Goal: Task Accomplishment & Management: Manage account settings

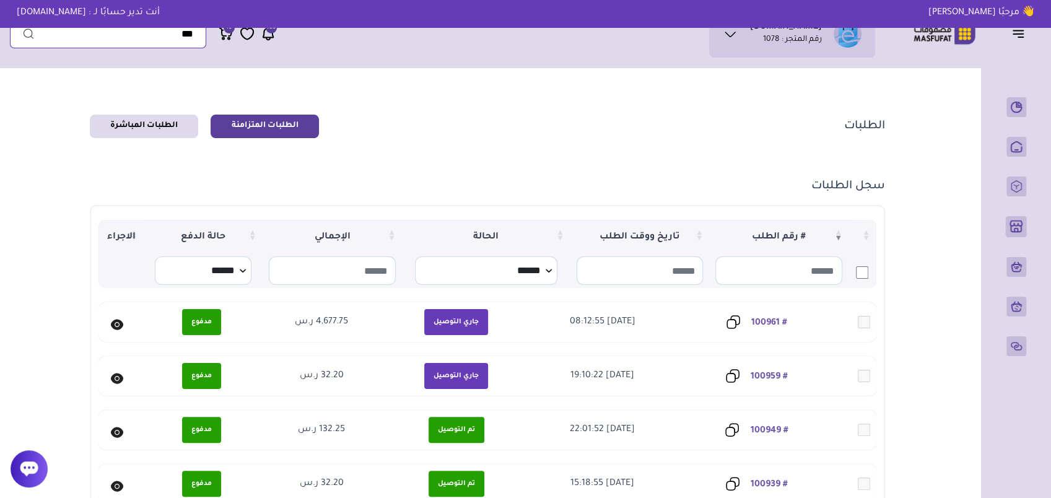
click at [133, 40] on input "text" at bounding box center [108, 34] width 196 height 28
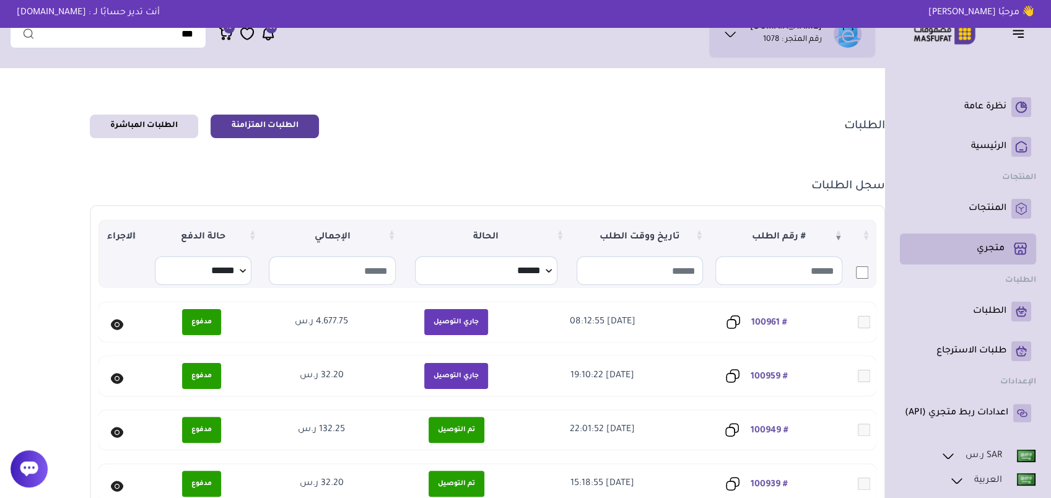
click at [988, 245] on p "متجري ( 0 )" at bounding box center [990, 249] width 28 height 12
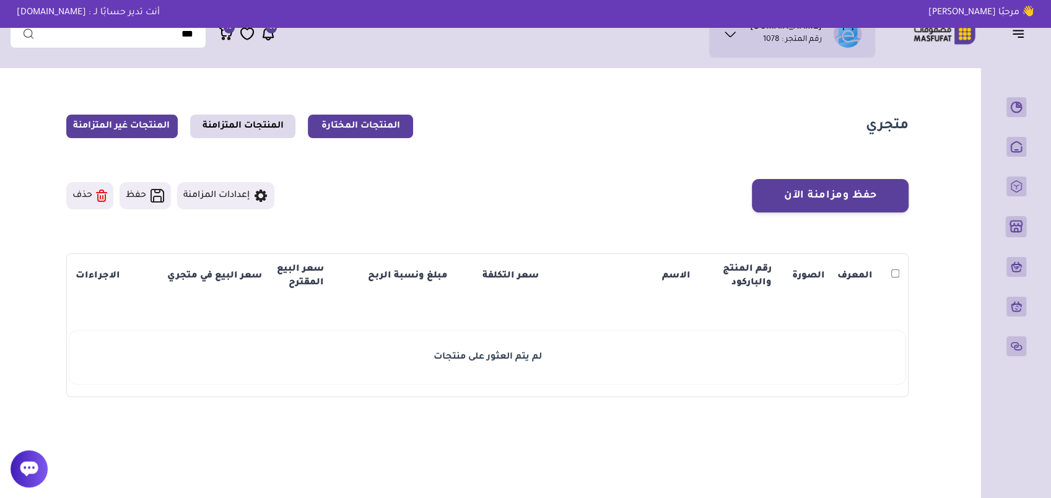
click at [129, 128] on link "المنتجات غير المتزامنة" at bounding box center [121, 127] width 111 height 24
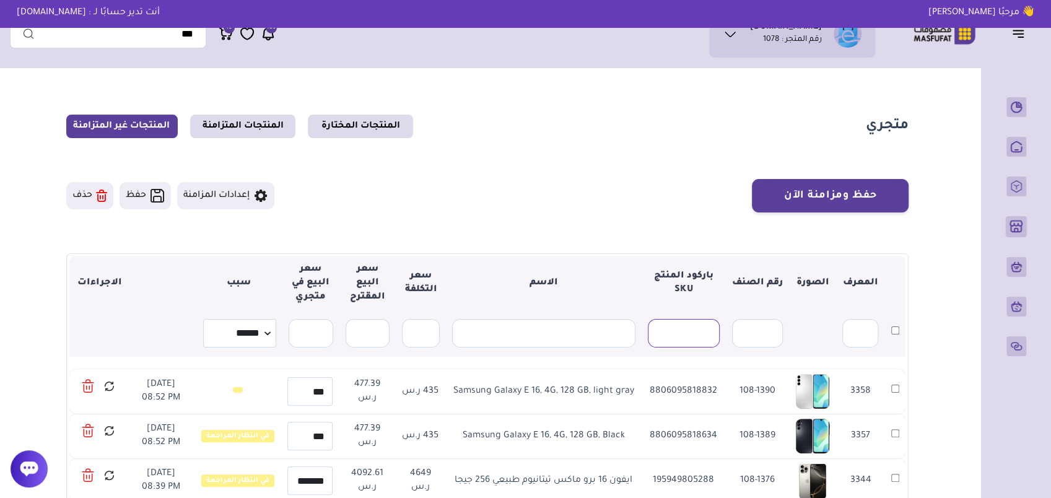
click at [686, 337] on input "text" at bounding box center [683, 333] width 71 height 28
paste input "**********"
type input "**********"
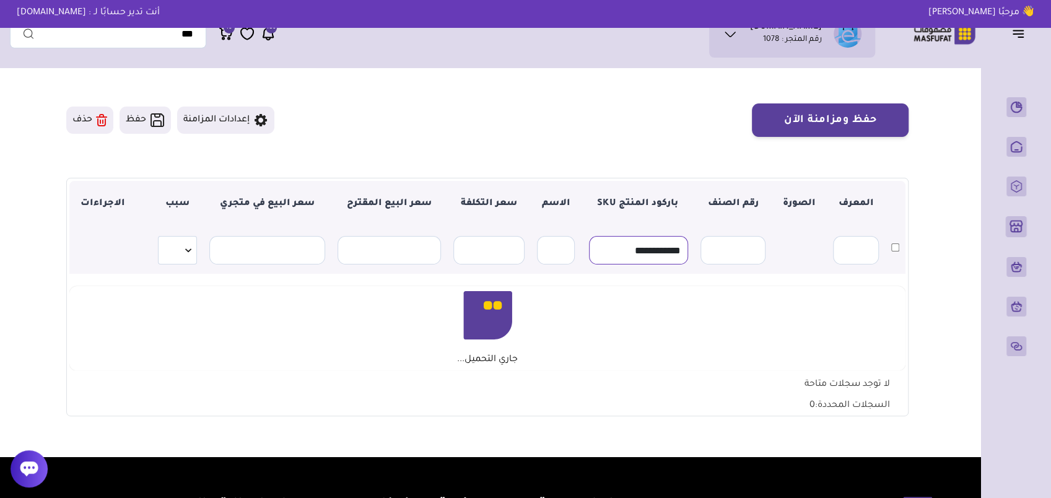
scroll to position [0, 0]
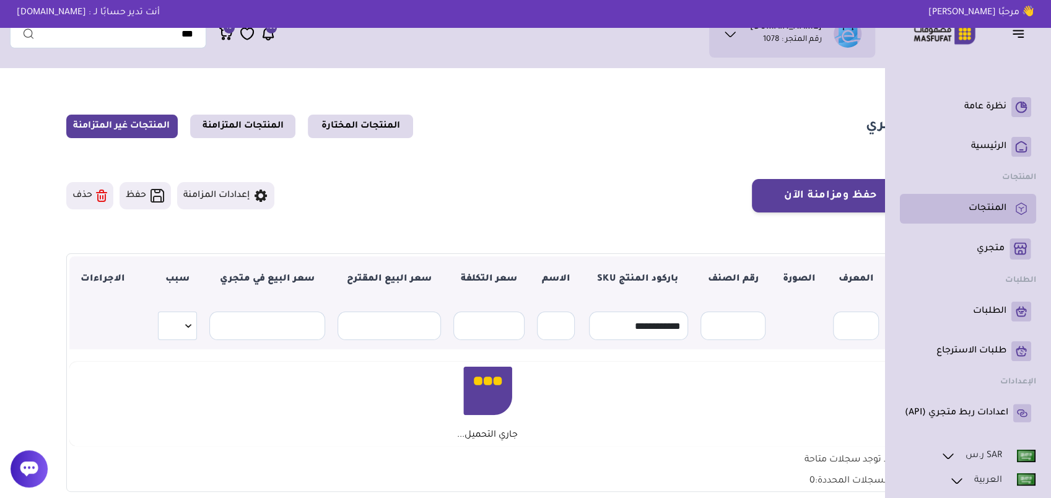
click at [993, 209] on p "المنتجات" at bounding box center [987, 208] width 38 height 12
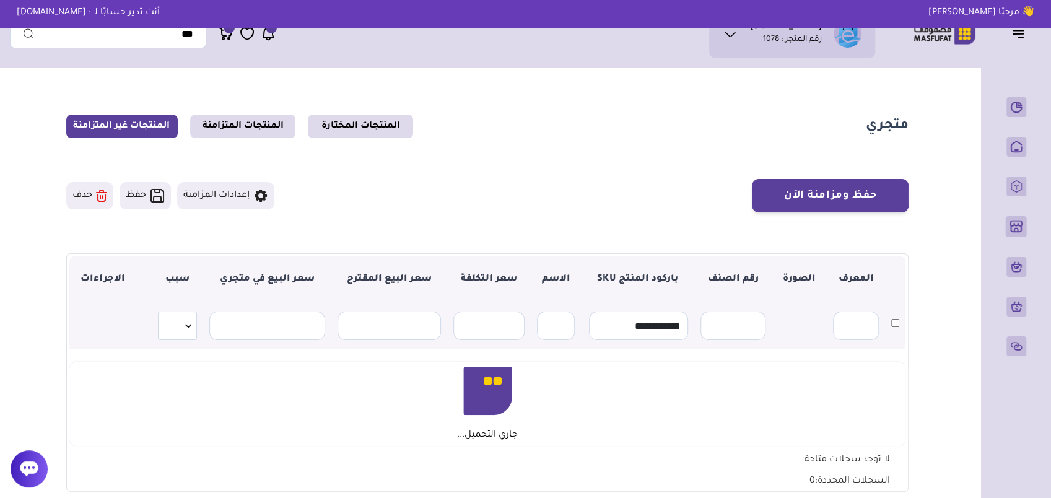
click at [39, 466] on div at bounding box center [29, 468] width 37 height 37
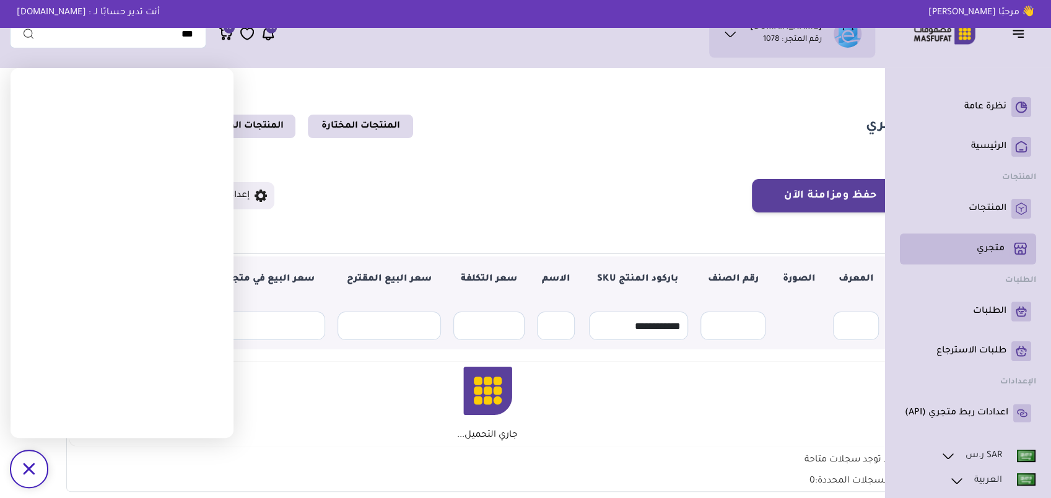
click at [991, 248] on p "متجري ( 0 )" at bounding box center [990, 249] width 28 height 12
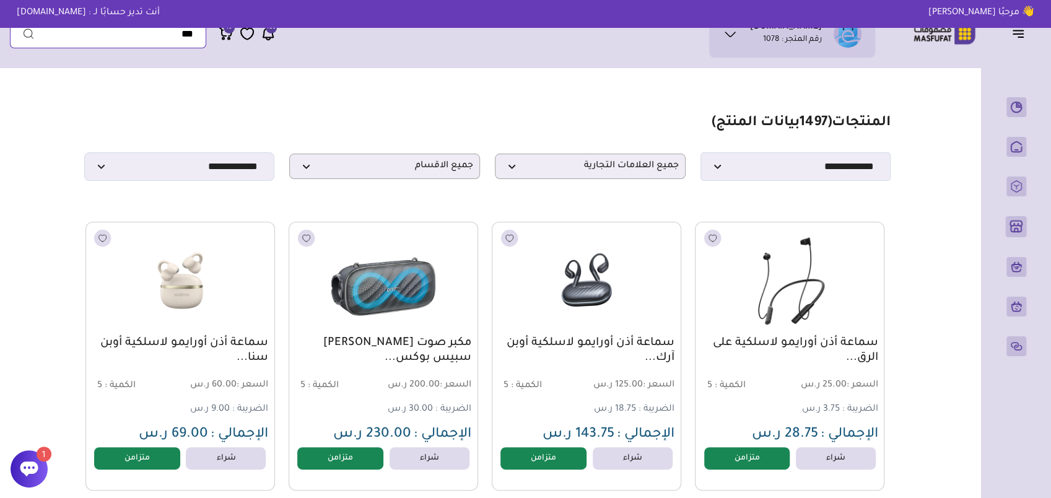
click at [171, 40] on input "text" at bounding box center [108, 34] width 196 height 28
click at [420, 172] on span "جميع الاقسام" at bounding box center [384, 166] width 177 height 12
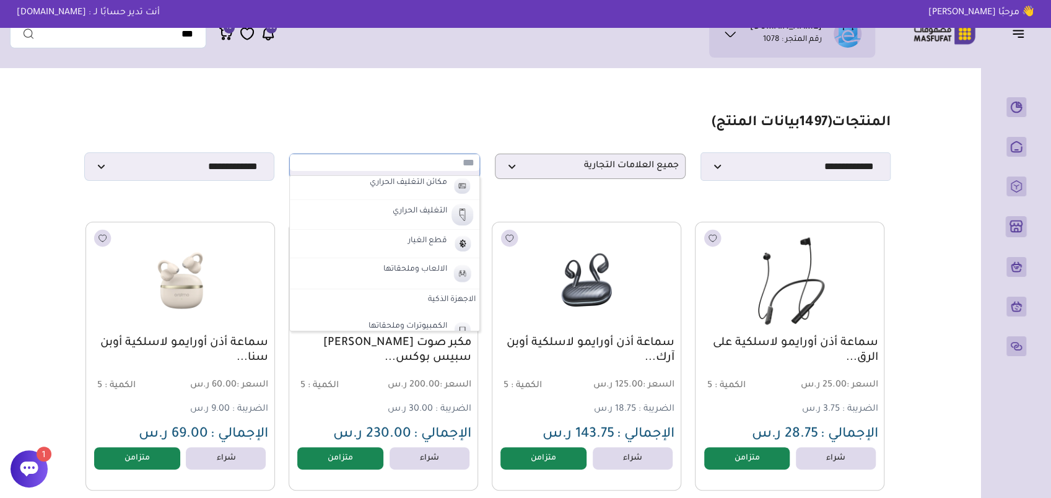
scroll to position [433, 0]
click at [436, 240] on label "الاجهزة الذكية" at bounding box center [384, 238] width 189 height 22
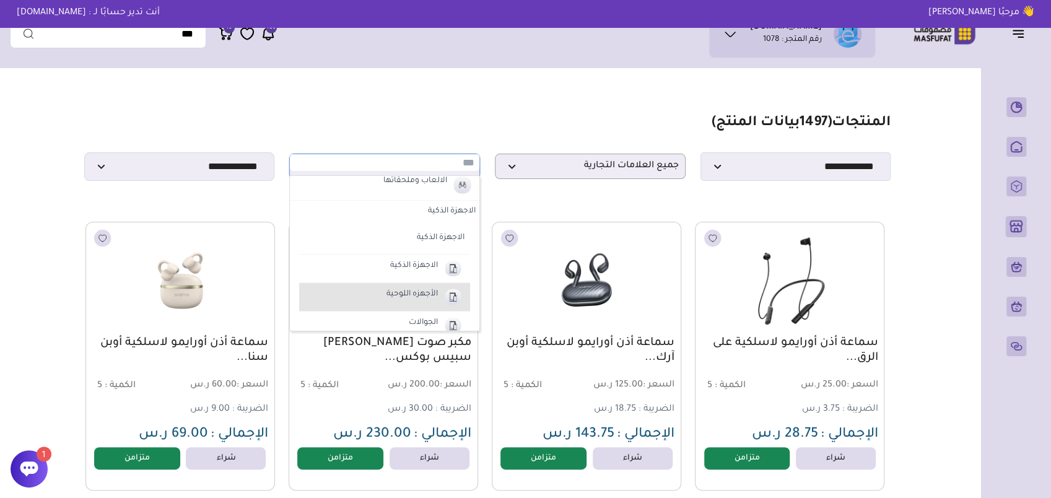
scroll to position [495, 0]
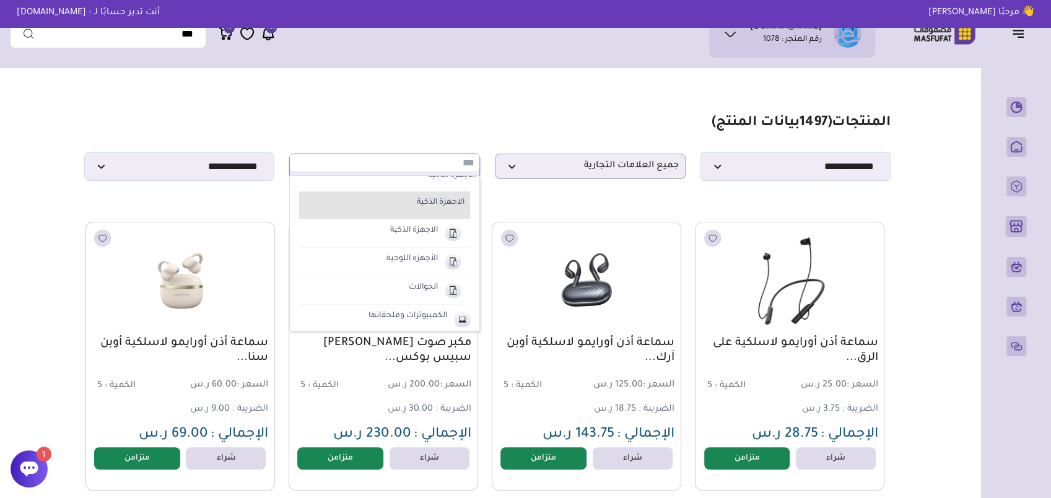
click at [438, 202] on label "الاجهزة الذكية" at bounding box center [390, 203] width 154 height 16
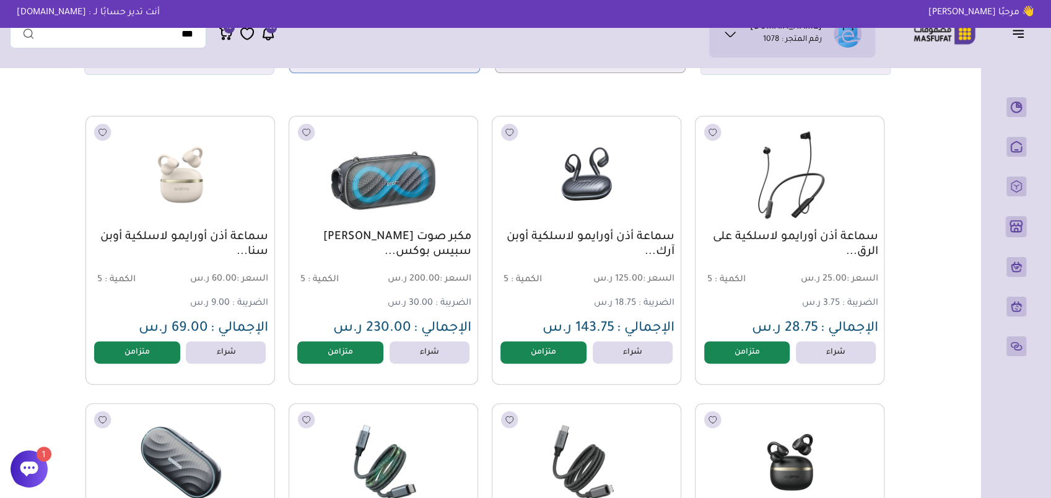
scroll to position [0, 0]
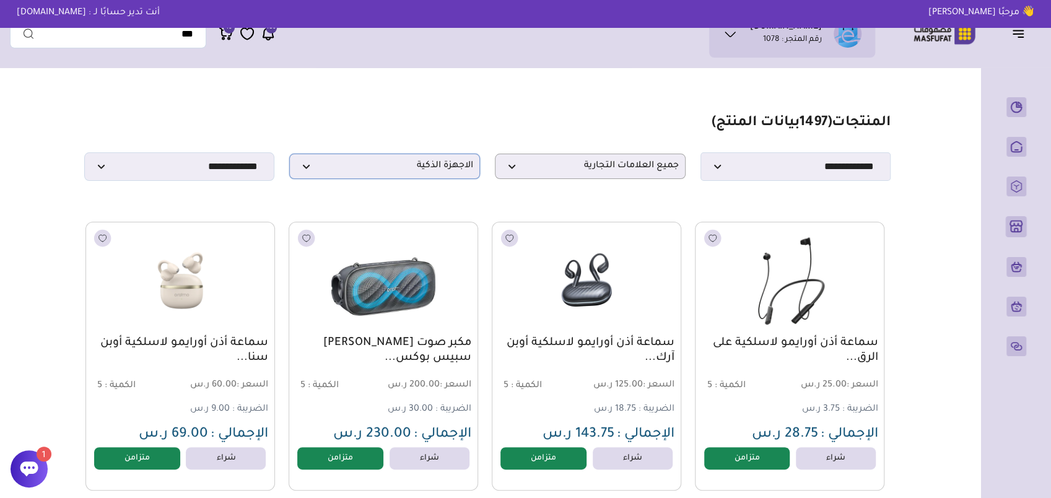
click at [405, 179] on p "الاجهزة الذكية" at bounding box center [384, 166] width 191 height 25
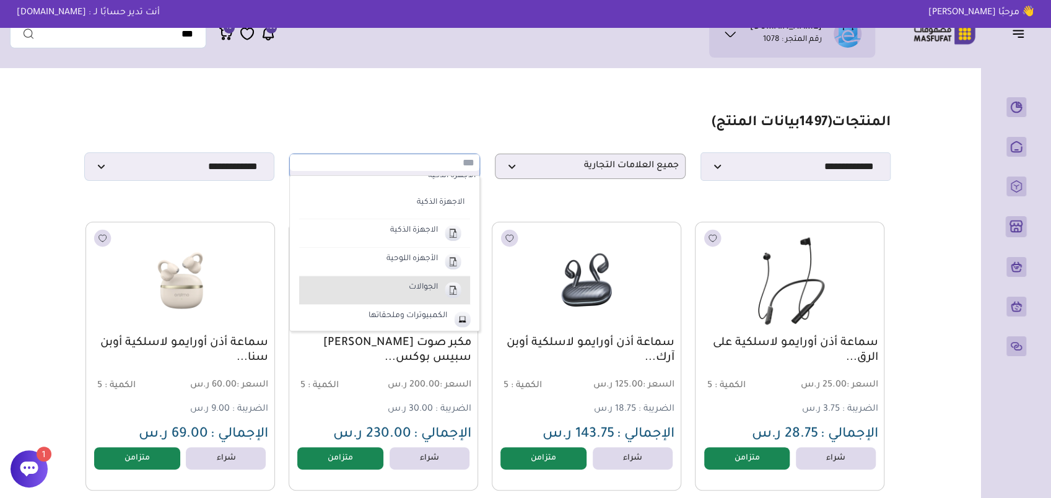
click at [427, 284] on label "الجوالات" at bounding box center [423, 288] width 33 height 16
select select "**"
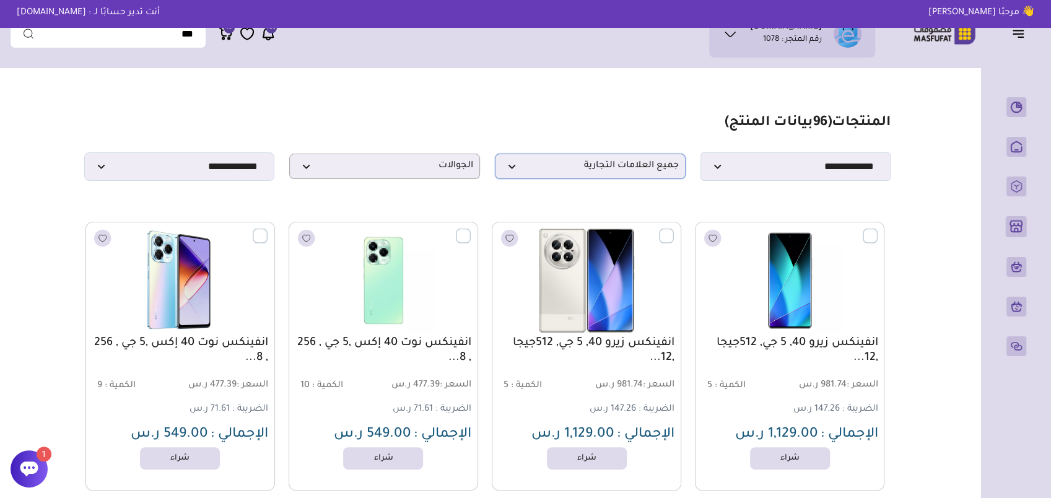
click at [596, 179] on p "جميع العلامات التجارية" at bounding box center [590, 166] width 191 height 25
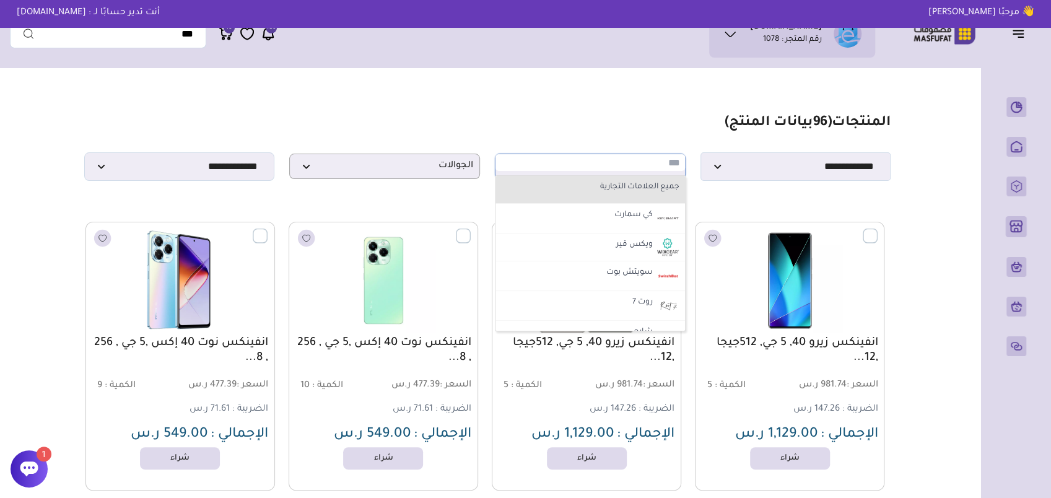
type input "*"
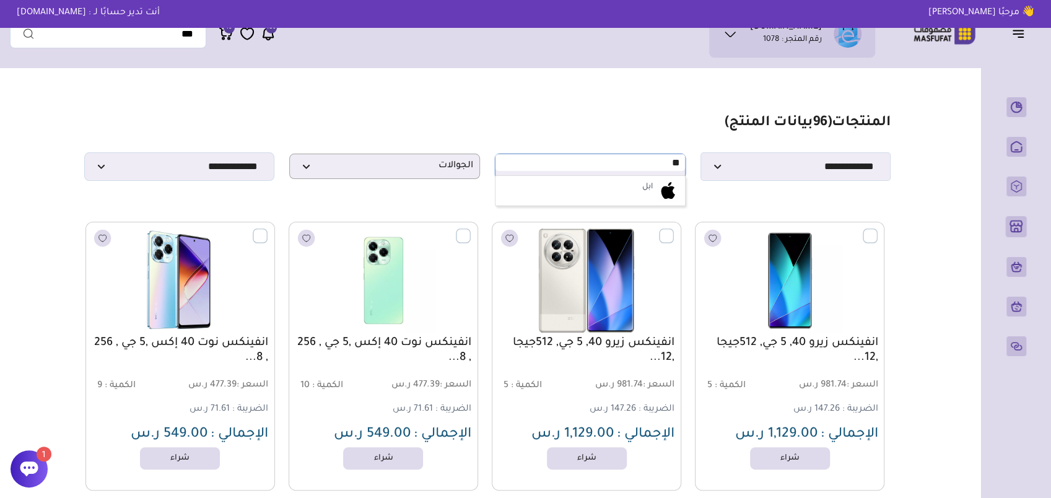
type input "**"
click at [606, 178] on div "جميع العلامات التجارية كي سمارت ويكس قير No matches for " اب "" at bounding box center [590, 190] width 191 height 31
click at [606, 187] on li "ابل" at bounding box center [589, 191] width 189 height 30
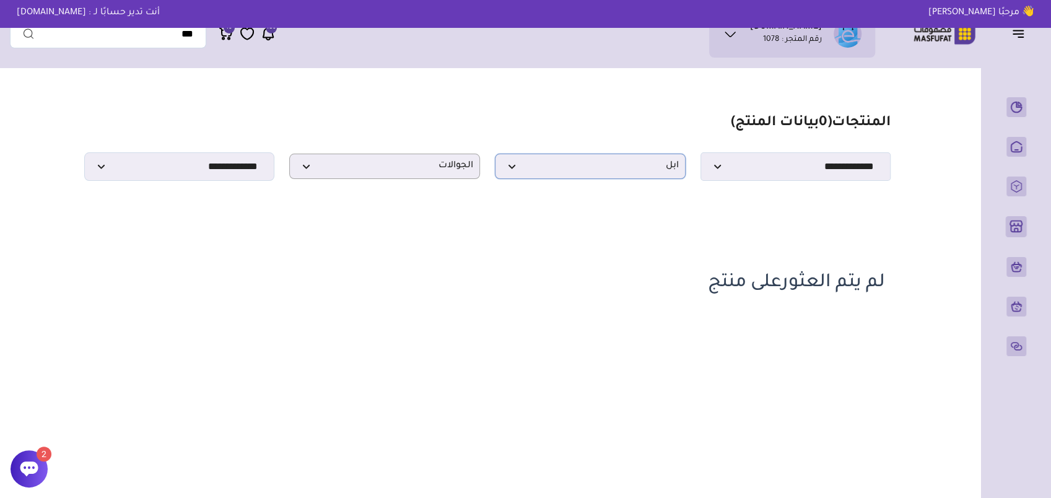
click at [559, 168] on span "ابل" at bounding box center [590, 166] width 177 height 12
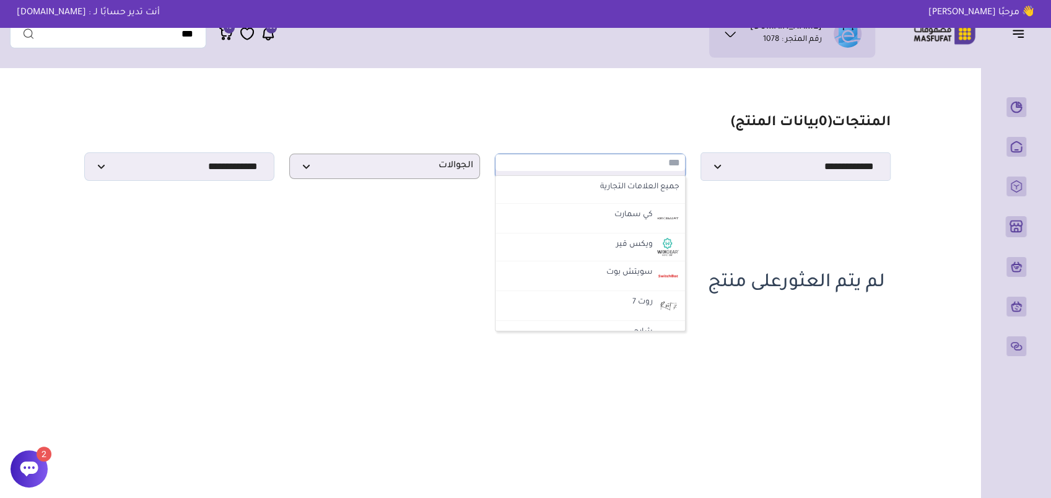
click at [586, 163] on input "text" at bounding box center [589, 162] width 189 height 17
click at [661, 192] on label "جميع العلامات التجارية" at bounding box center [590, 188] width 182 height 16
select select "*"
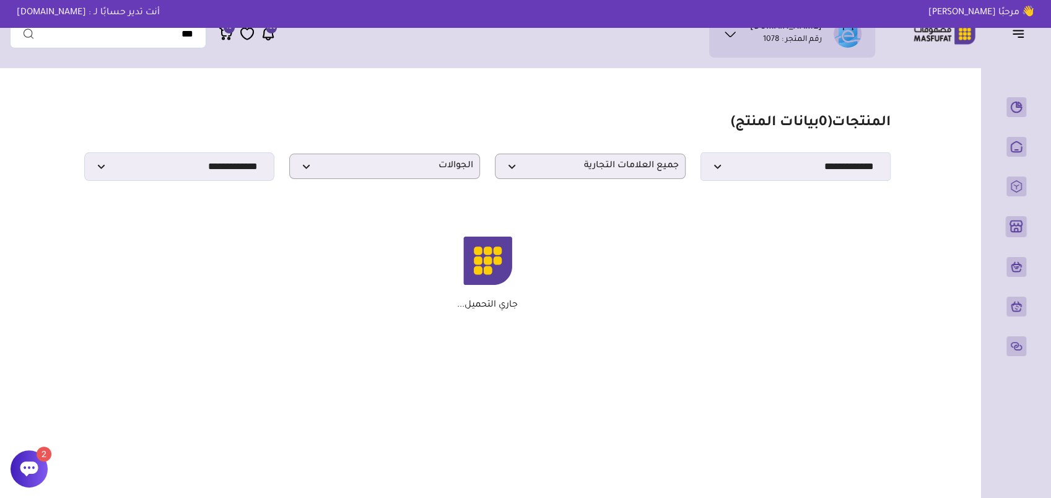
click at [35, 460] on icon at bounding box center [29, 468] width 19 height 19
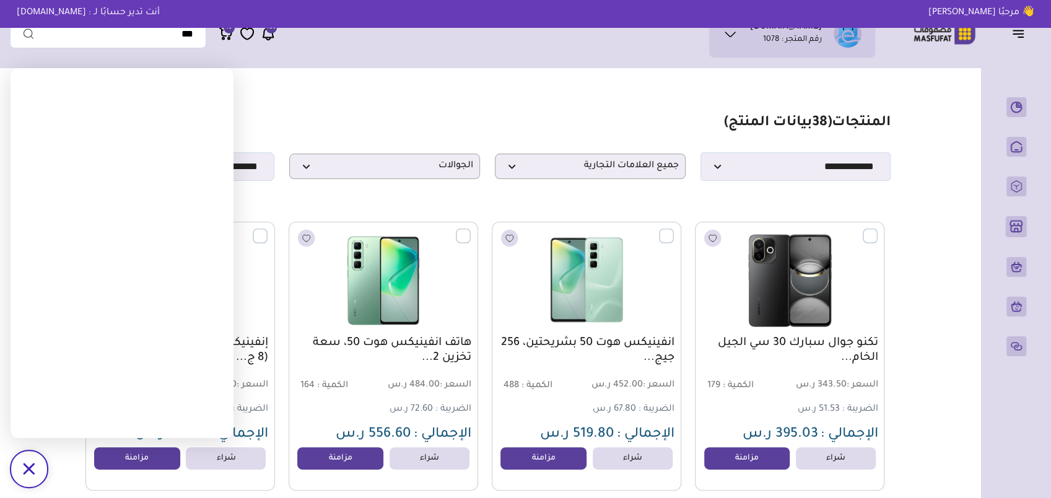
click at [25, 456] on div "/svg>" at bounding box center [29, 468] width 37 height 37
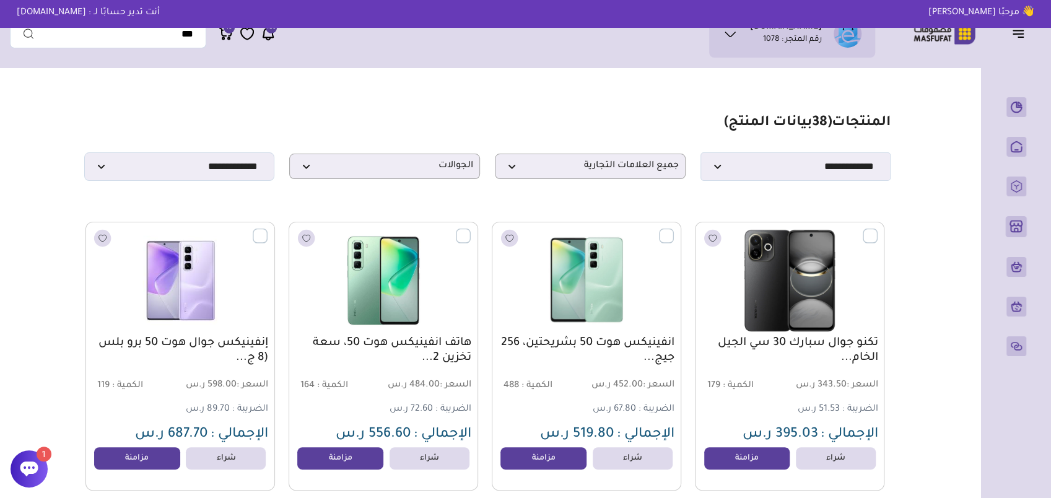
click at [877, 230] on label at bounding box center [877, 228] width 0 height 1
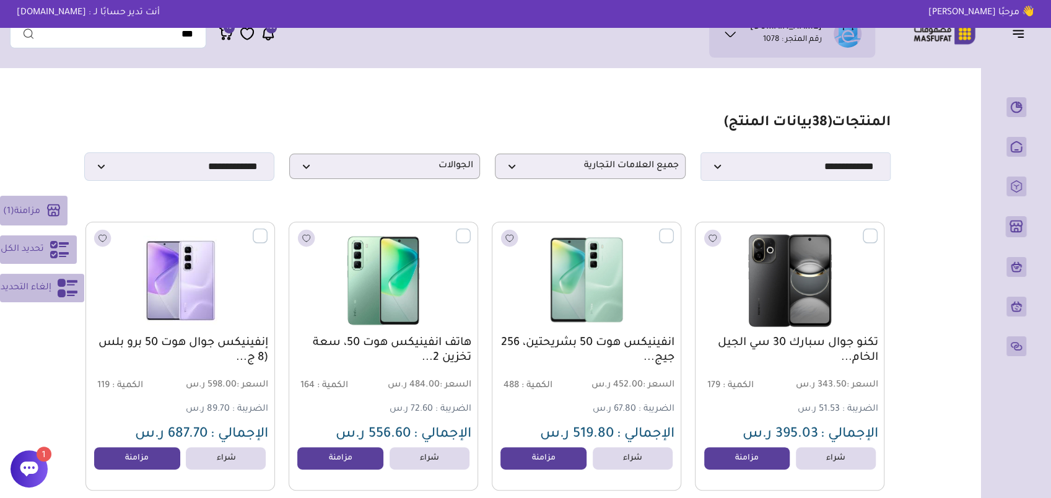
click at [38, 249] on span "تحديد الكل" at bounding box center [22, 249] width 43 height 15
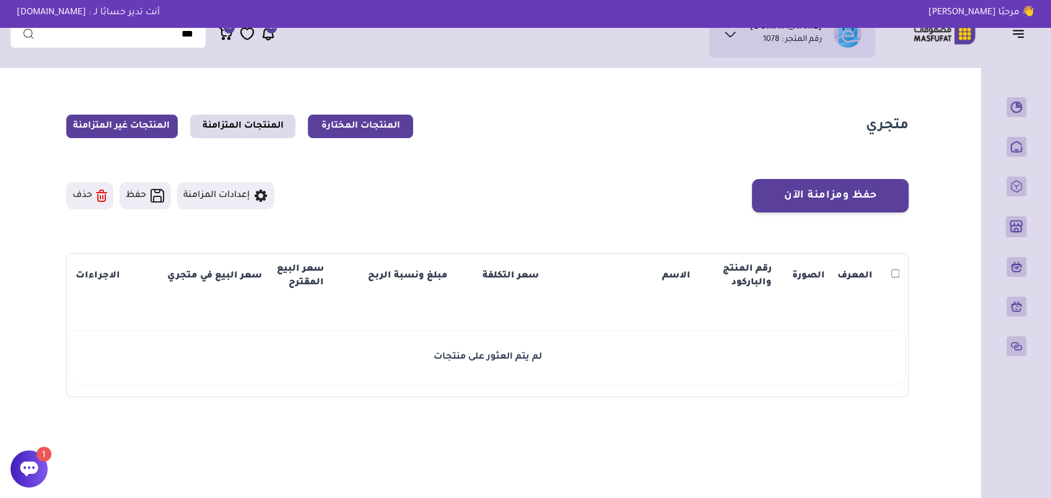
click at [129, 129] on link "المنتجات غير المتزامنة" at bounding box center [121, 127] width 111 height 24
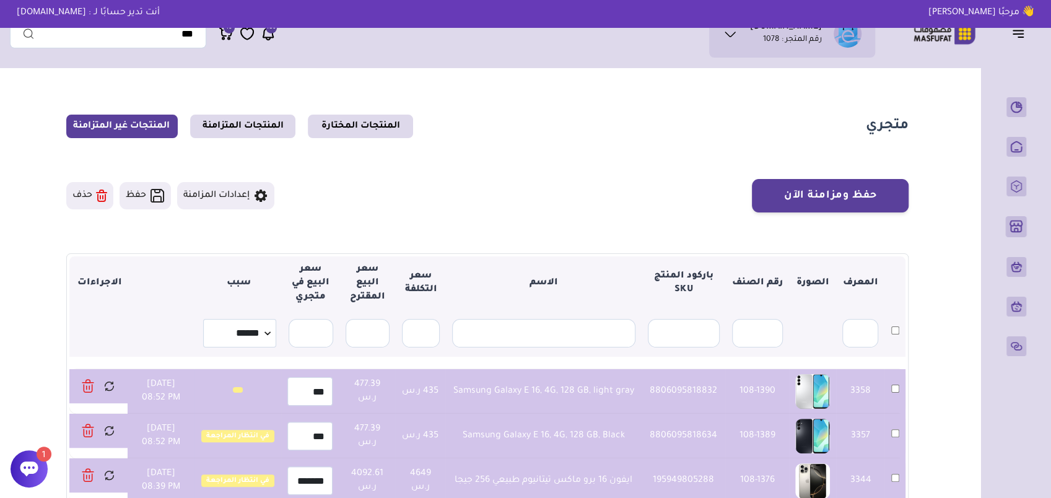
click at [85, 194] on button "حذف" at bounding box center [89, 195] width 47 height 27
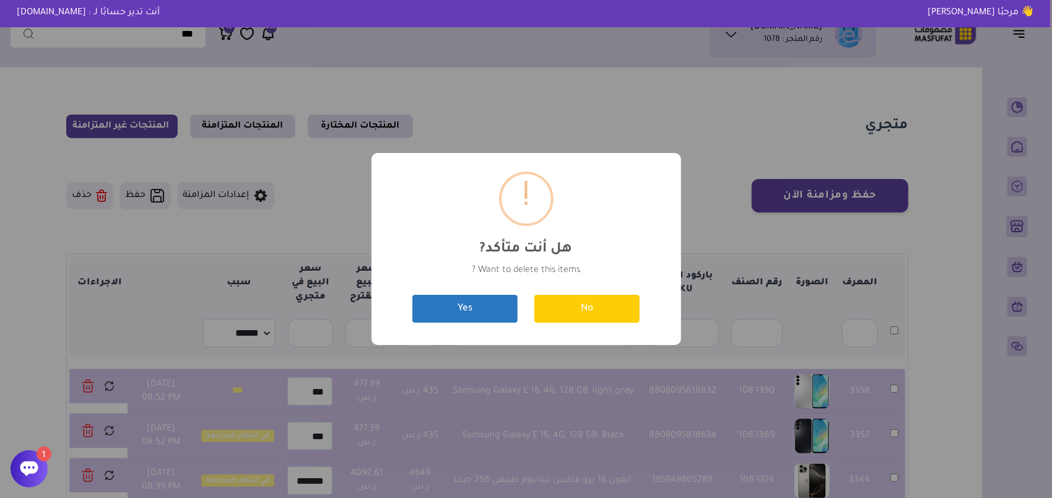
click at [488, 318] on button "Yes" at bounding box center [464, 309] width 105 height 28
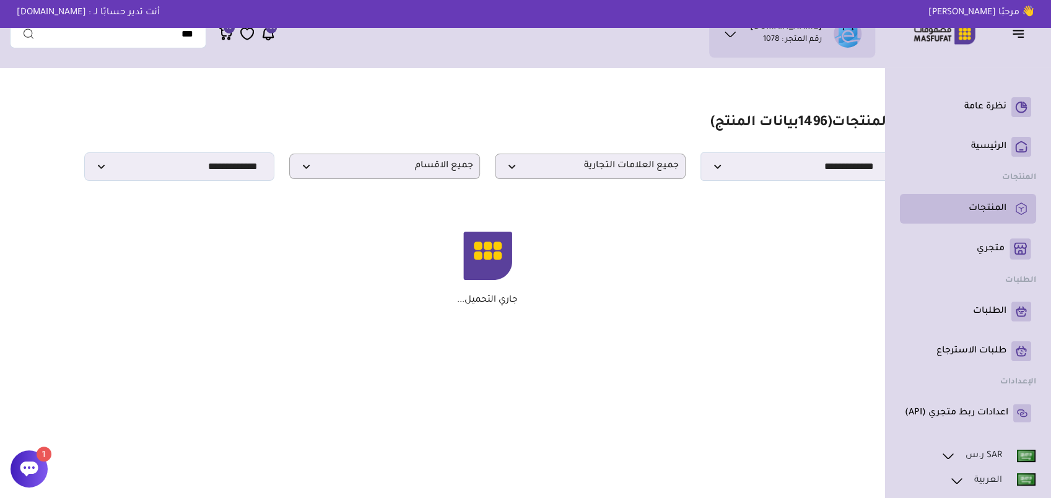
click at [999, 200] on link "المنتجات" at bounding box center [968, 209] width 126 height 20
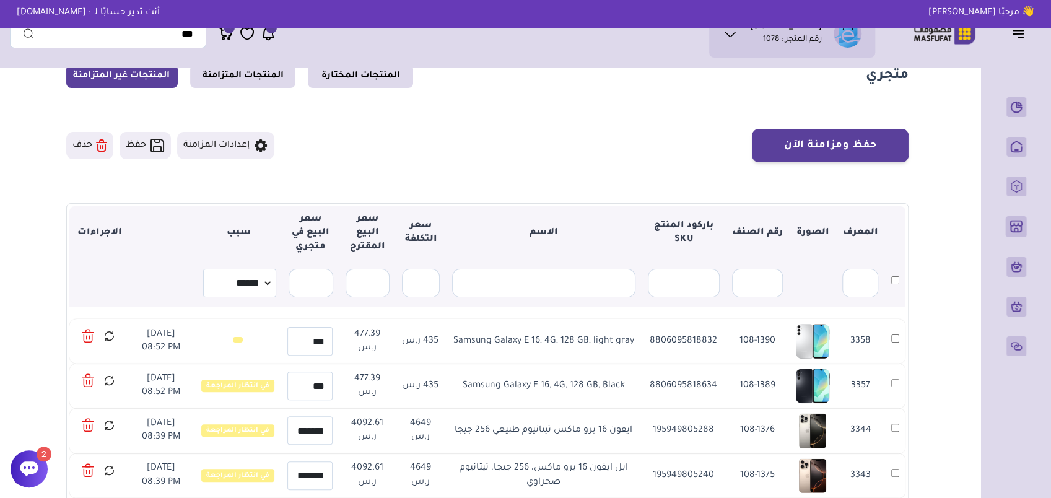
scroll to position [62, 0]
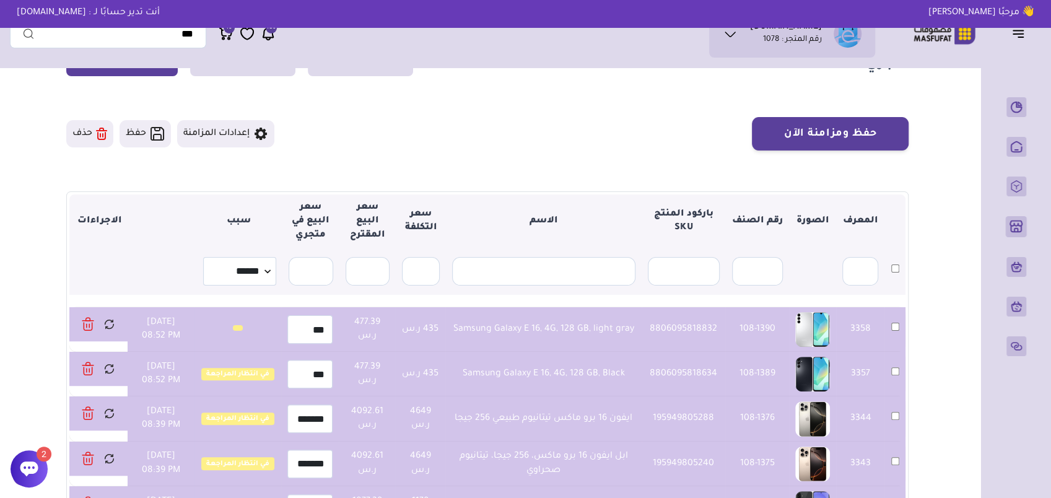
click at [92, 139] on button "حذف" at bounding box center [89, 133] width 47 height 27
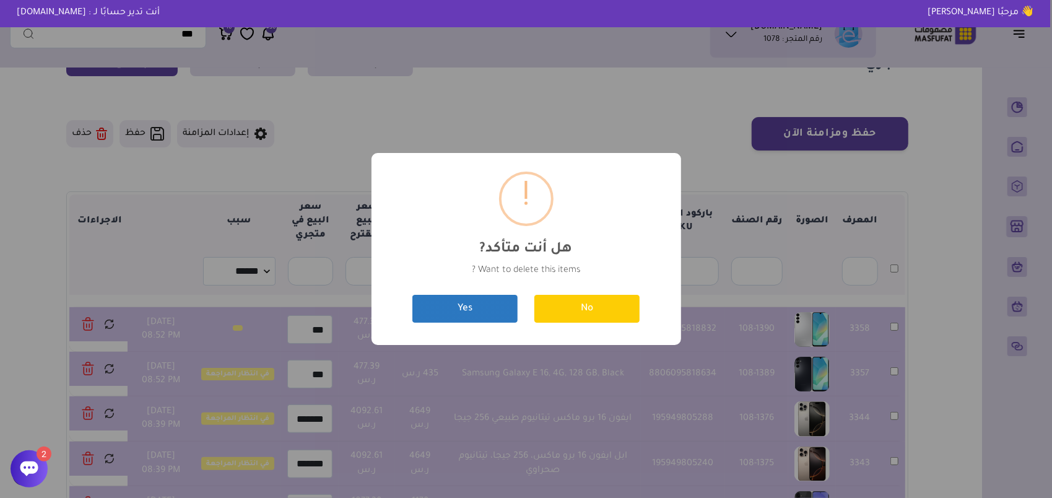
click at [484, 310] on button "Yes" at bounding box center [464, 309] width 105 height 28
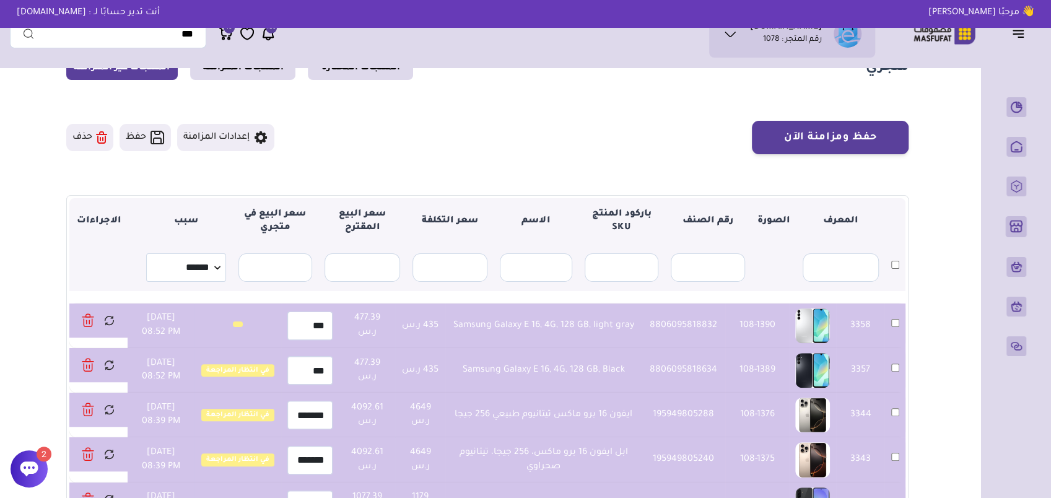
scroll to position [54, 0]
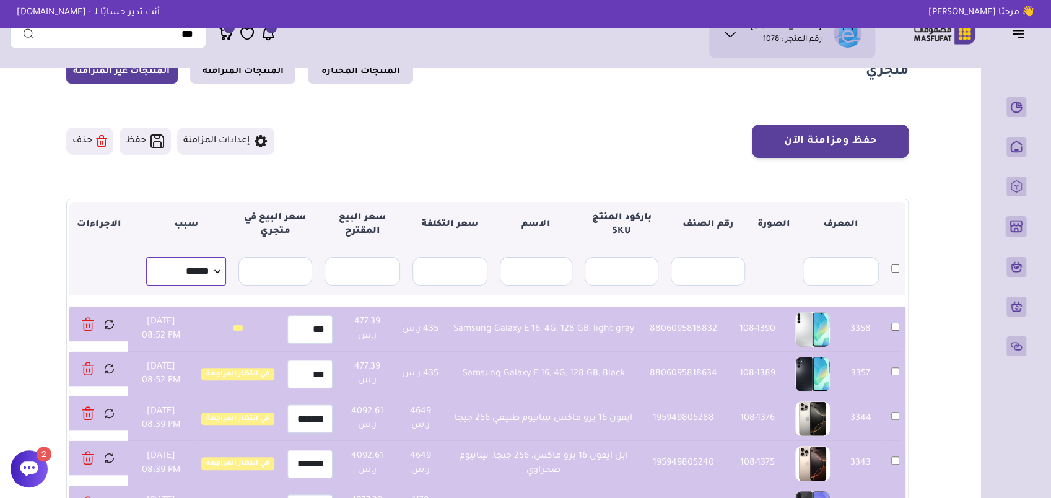
click at [175, 277] on select "**********" at bounding box center [186, 271] width 80 height 28
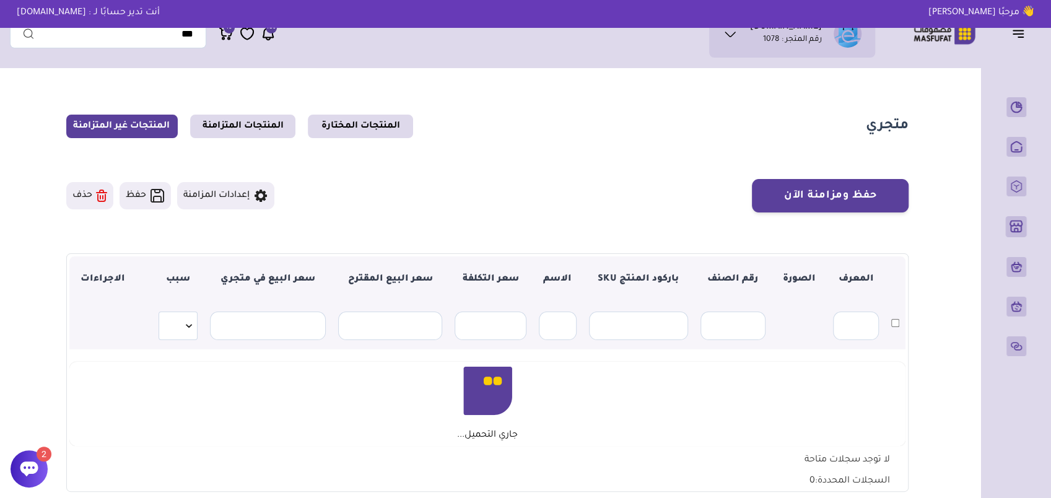
click at [41, 474] on div at bounding box center [29, 468] width 37 height 37
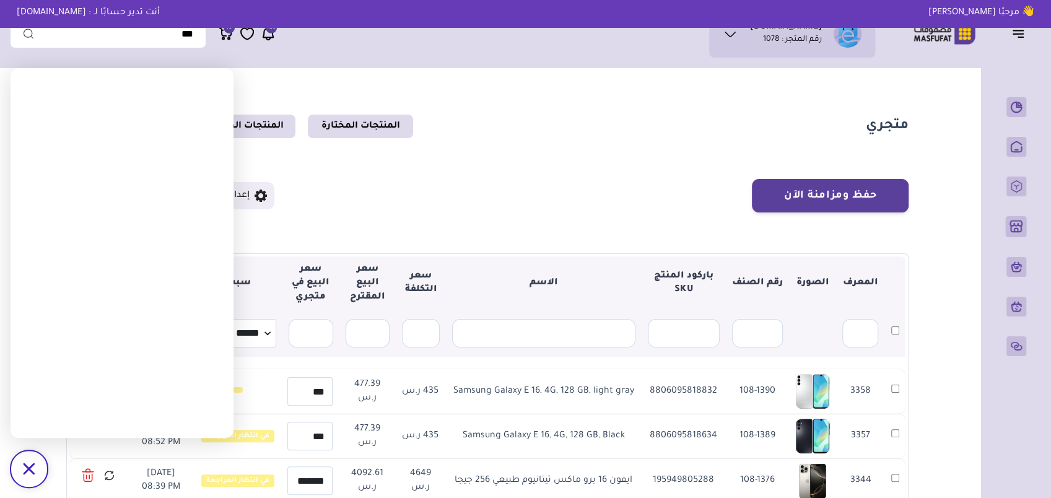
click at [362, 235] on section "حفظ ومزامنة الآن إعدادات المزامنة حفظ ▼" at bounding box center [487, 435] width 842 height 513
click at [44, 466] on div "/svg>" at bounding box center [29, 468] width 37 height 37
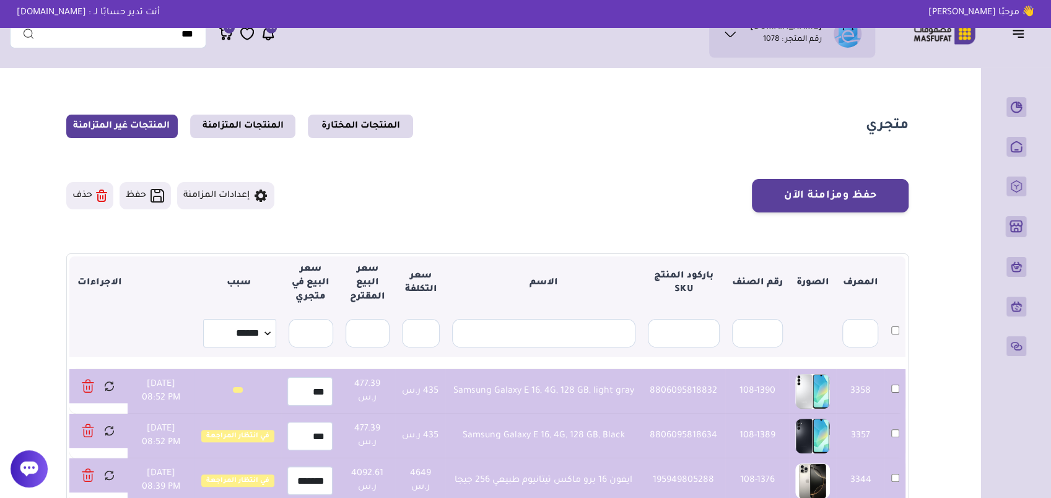
drag, startPoint x: 92, startPoint y: 199, endPoint x: 93, endPoint y: 207, distance: 7.5
click at [93, 207] on button "حذف" at bounding box center [89, 195] width 47 height 27
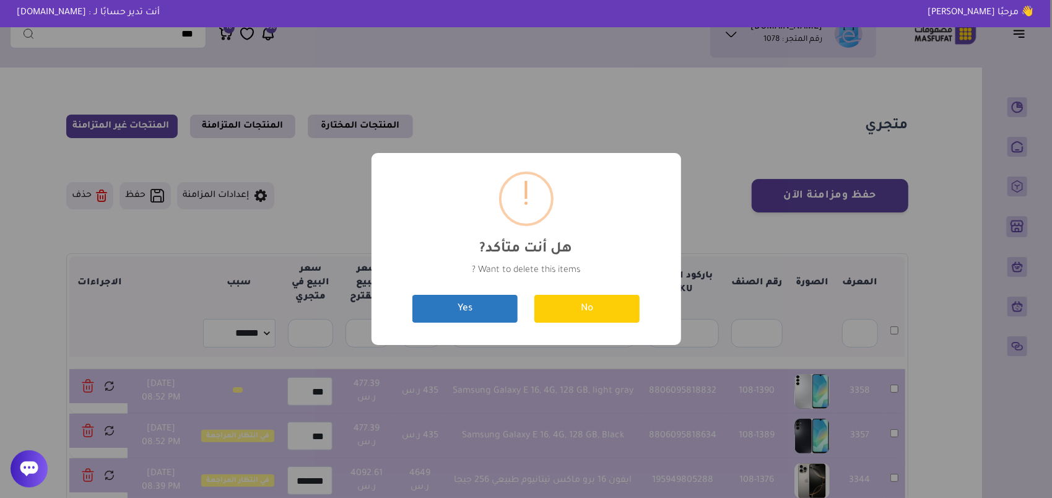
click at [484, 307] on button "Yes" at bounding box center [464, 309] width 105 height 28
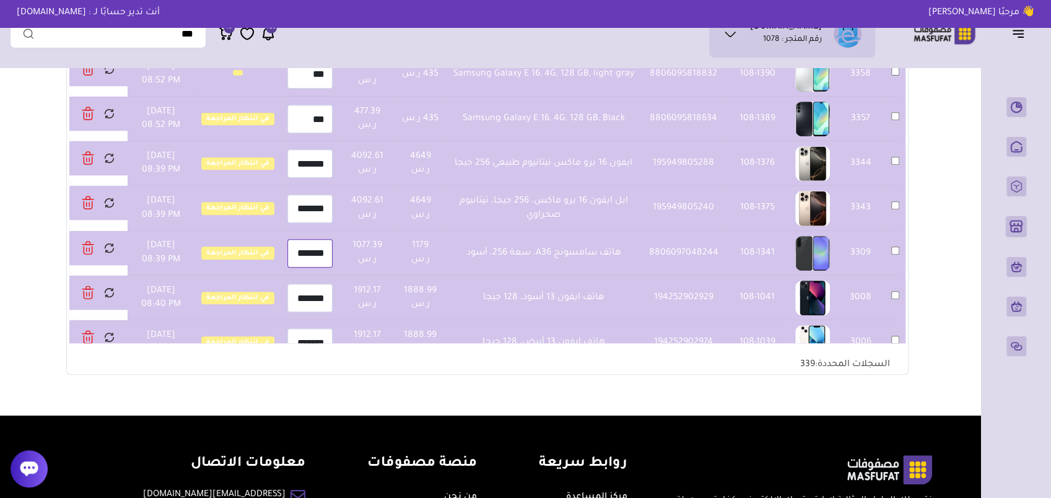
scroll to position [178, 0]
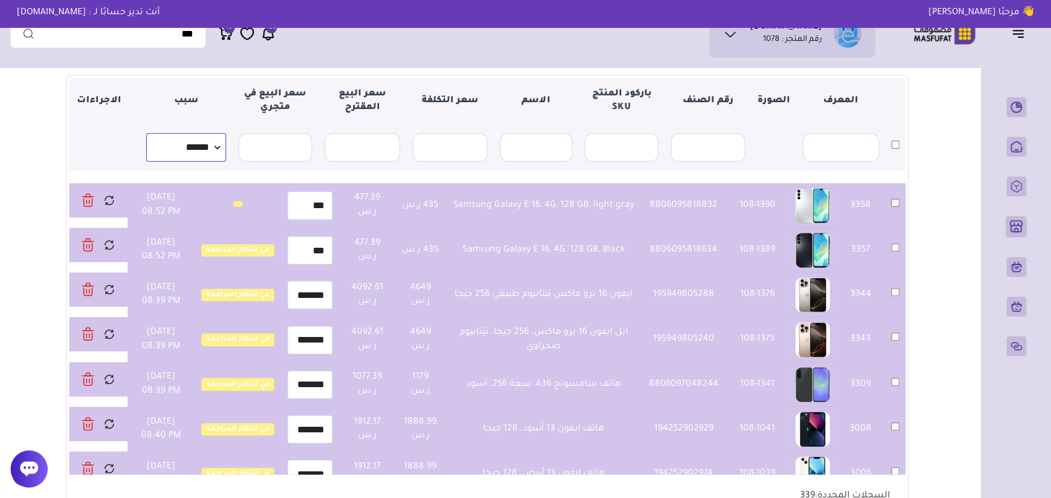
click at [194, 142] on select "**********" at bounding box center [186, 147] width 80 height 28
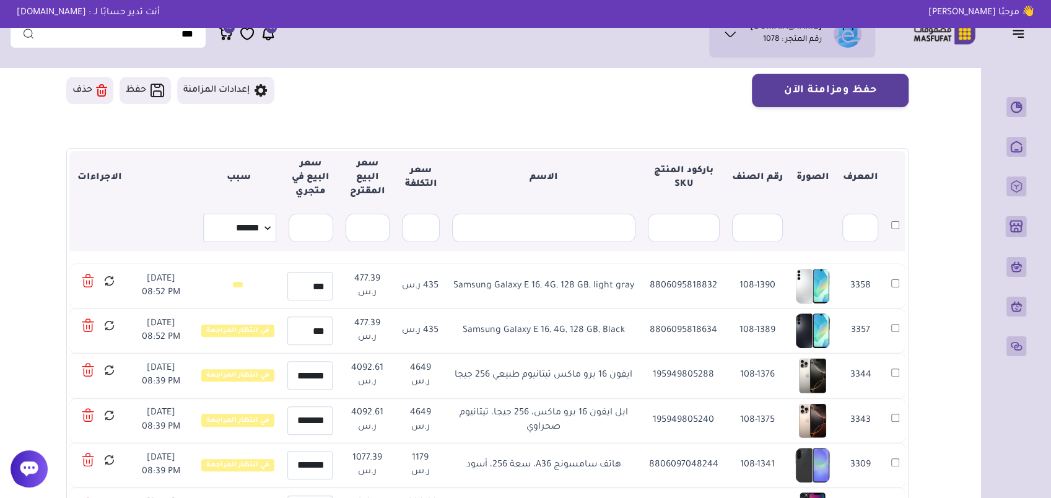
scroll to position [124, 0]
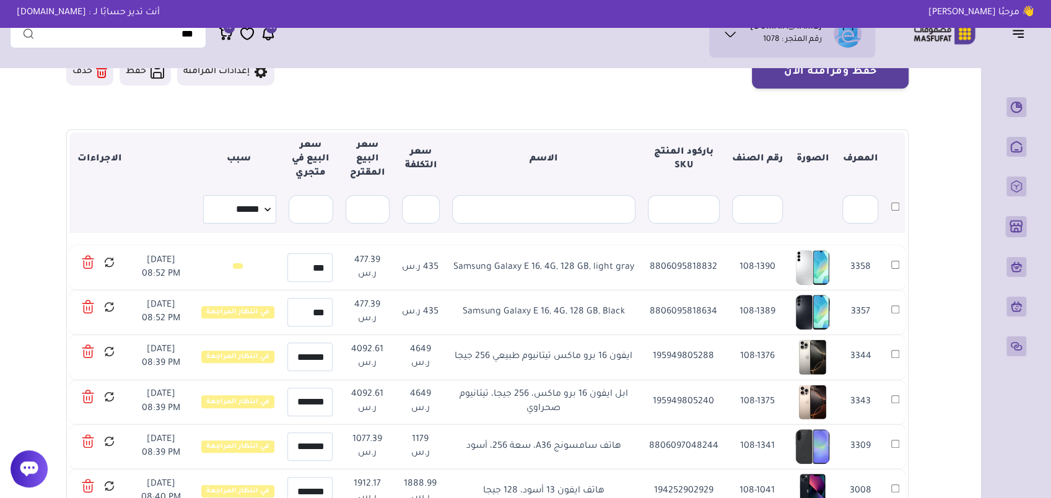
click at [89, 261] on div "الاجمالي الفرعي : 1,000.00 ر.س" at bounding box center [121, 281] width 203 height 47
click at [90, 261] on div "الاجمالي الفرعي : 1,000.00 ر.س" at bounding box center [121, 281] width 203 height 47
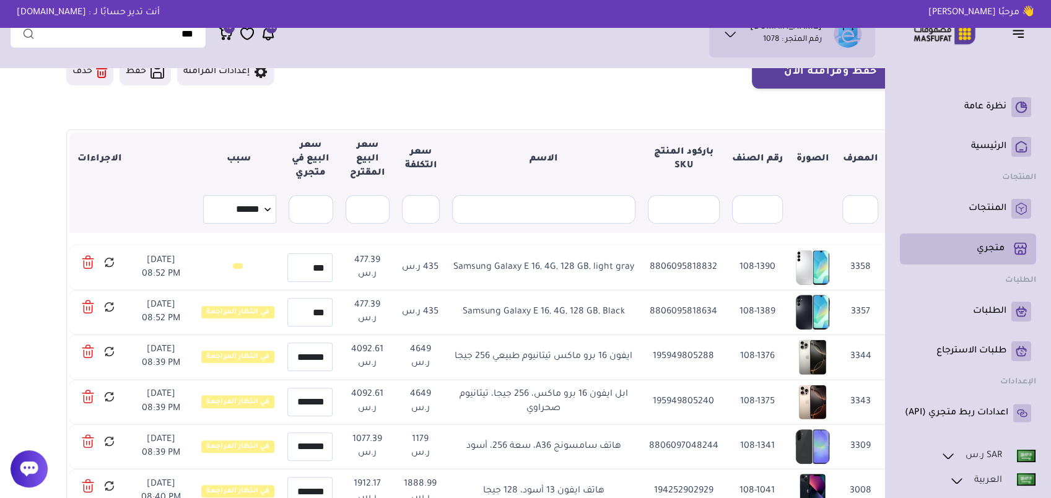
click at [997, 251] on p "متجري ( 0 )" at bounding box center [990, 249] width 28 height 12
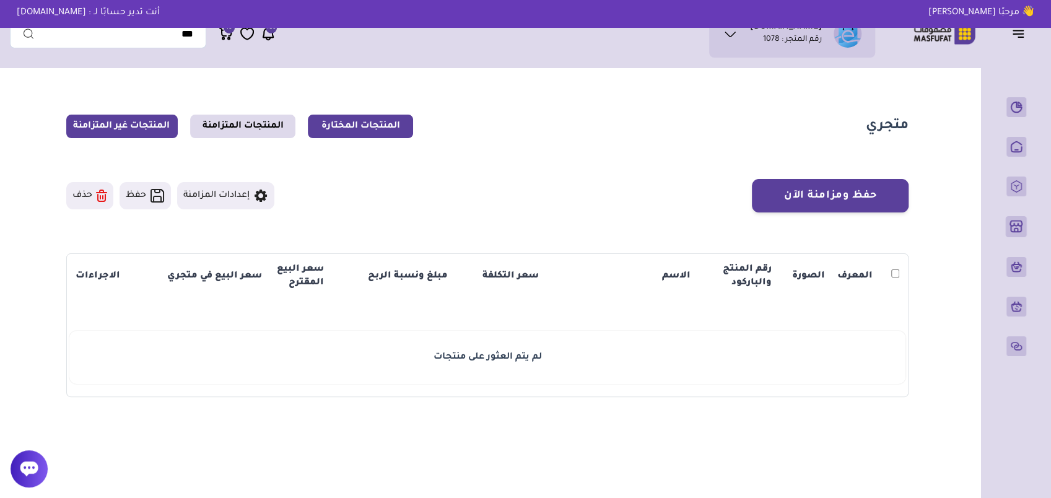
click at [126, 131] on link "المنتجات غير المتزامنة" at bounding box center [121, 127] width 111 height 24
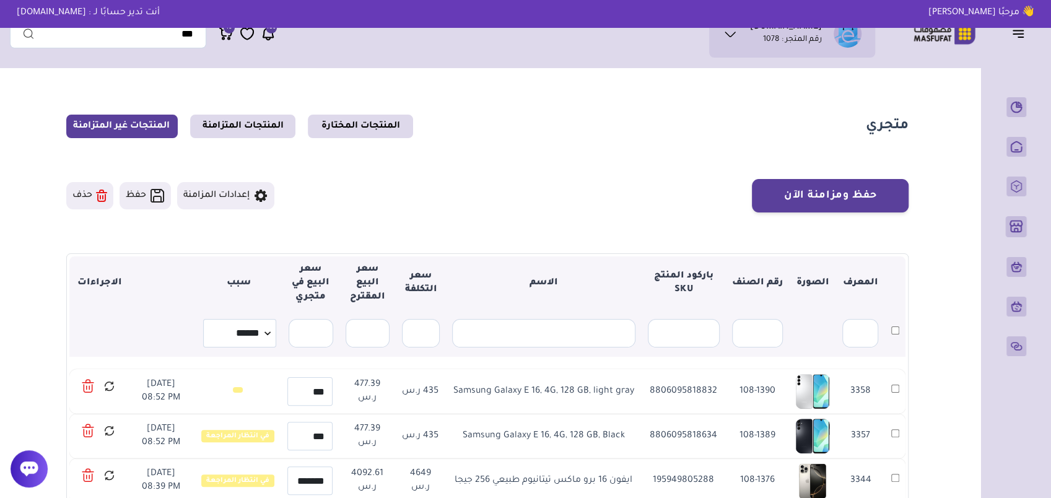
click at [89, 386] on icon at bounding box center [88, 386] width 12 height 18
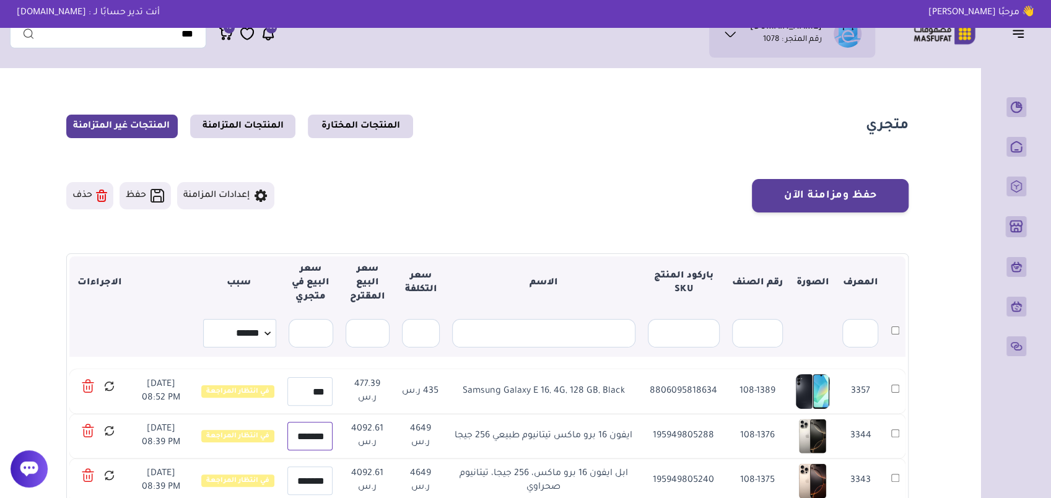
click at [300, 433] on input "*******" at bounding box center [309, 436] width 45 height 28
click at [301, 433] on input "*******" at bounding box center [309, 436] width 45 height 28
drag, startPoint x: 307, startPoint y: 433, endPoint x: 287, endPoint y: 433, distance: 20.4
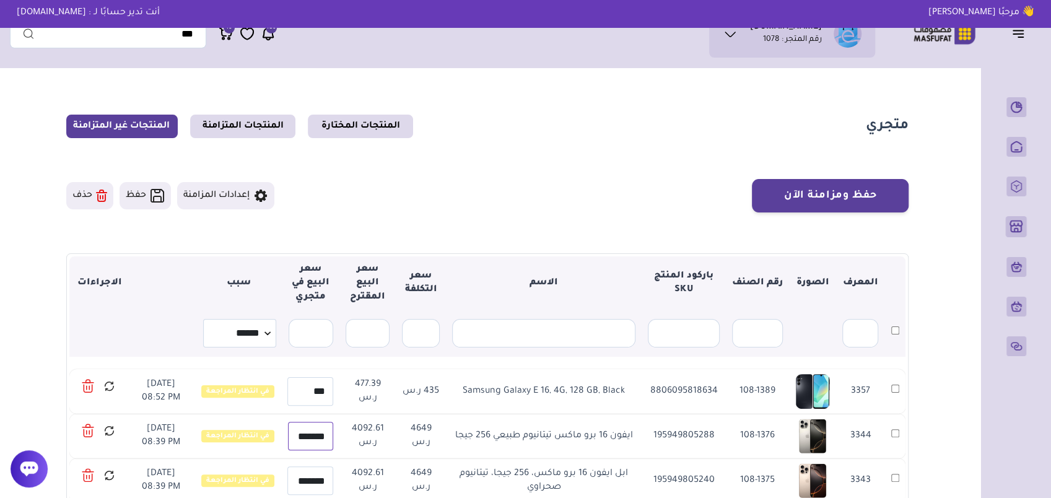
click at [288, 433] on input "*******" at bounding box center [310, 436] width 45 height 28
click at [298, 433] on input "*******" at bounding box center [310, 436] width 45 height 28
click at [297, 433] on input "*******" at bounding box center [309, 436] width 45 height 28
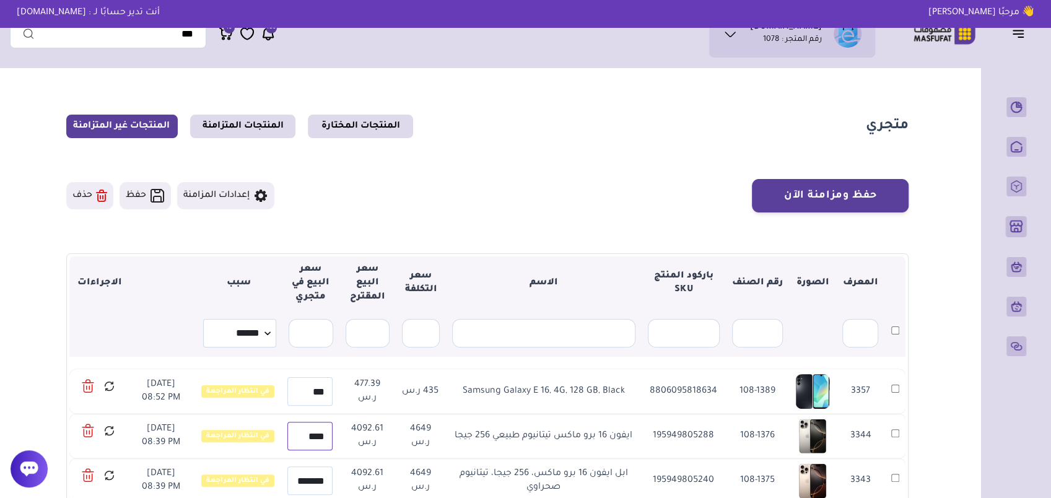
type input "****"
click at [104, 424] on div at bounding box center [99, 431] width 46 height 24
click at [109, 429] on icon at bounding box center [109, 430] width 12 height 15
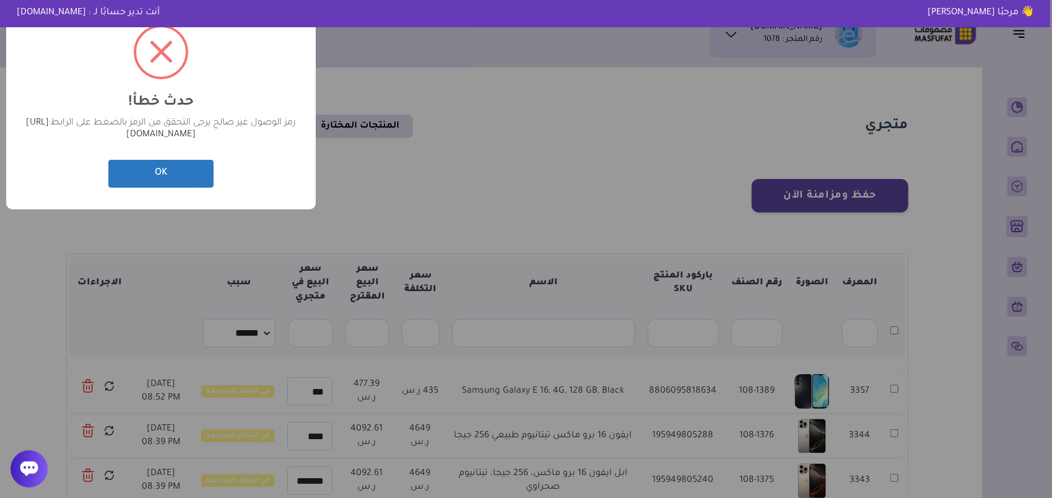
click at [165, 182] on button "OK" at bounding box center [160, 174] width 105 height 28
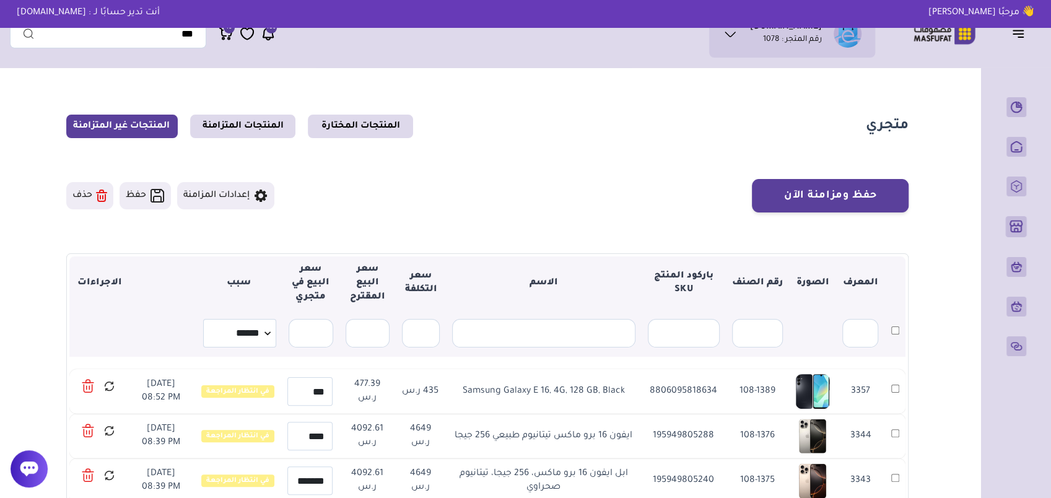
click at [92, 429] on icon at bounding box center [88, 431] width 12 height 18
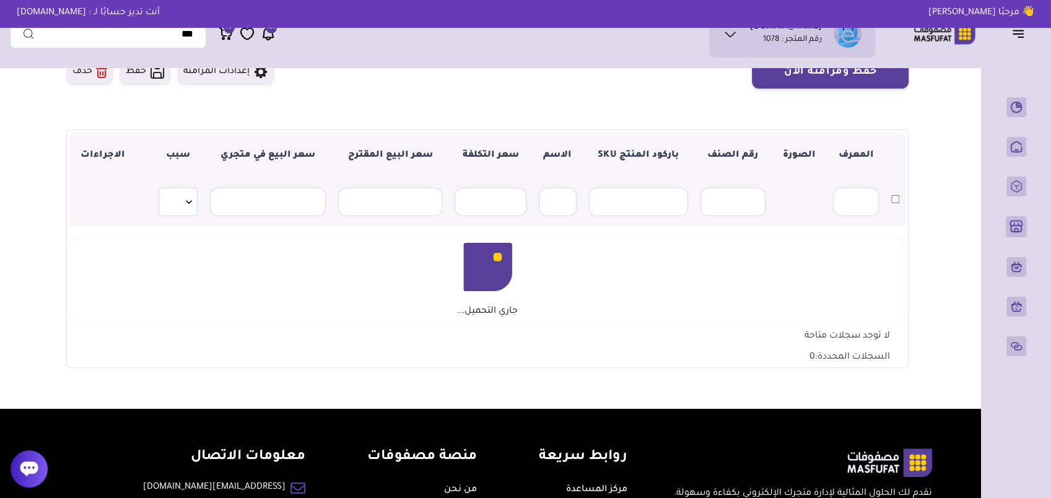
scroll to position [62, 0]
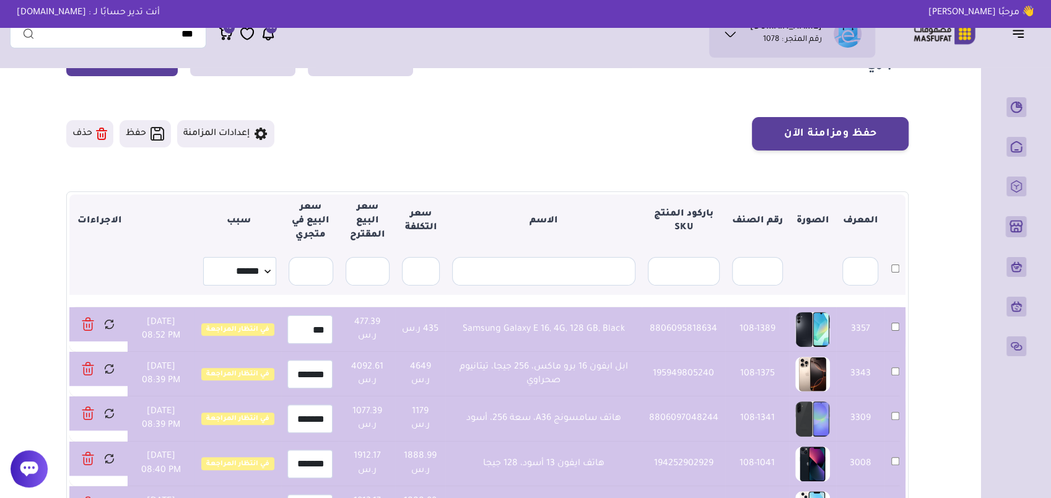
click at [93, 129] on button "حذف" at bounding box center [89, 133] width 47 height 27
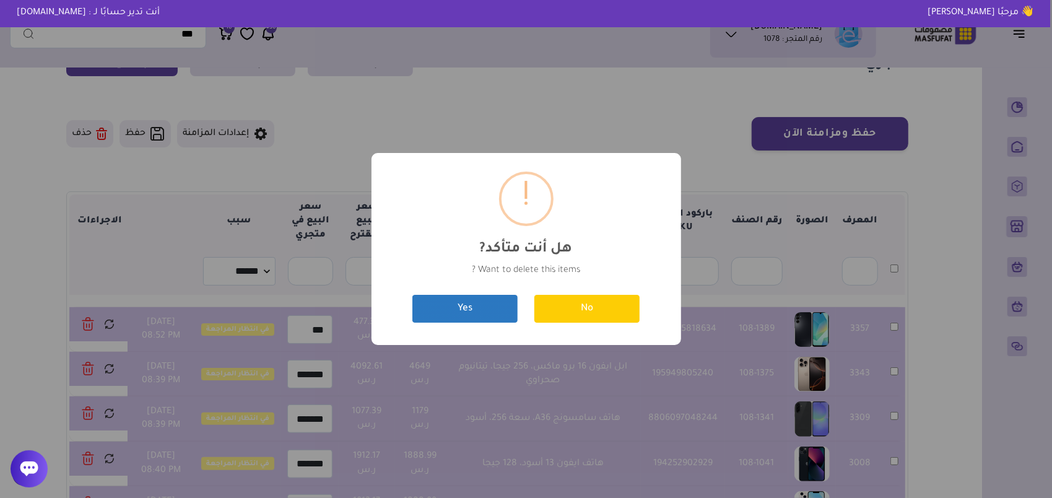
click at [487, 303] on button "Yes" at bounding box center [464, 309] width 105 height 28
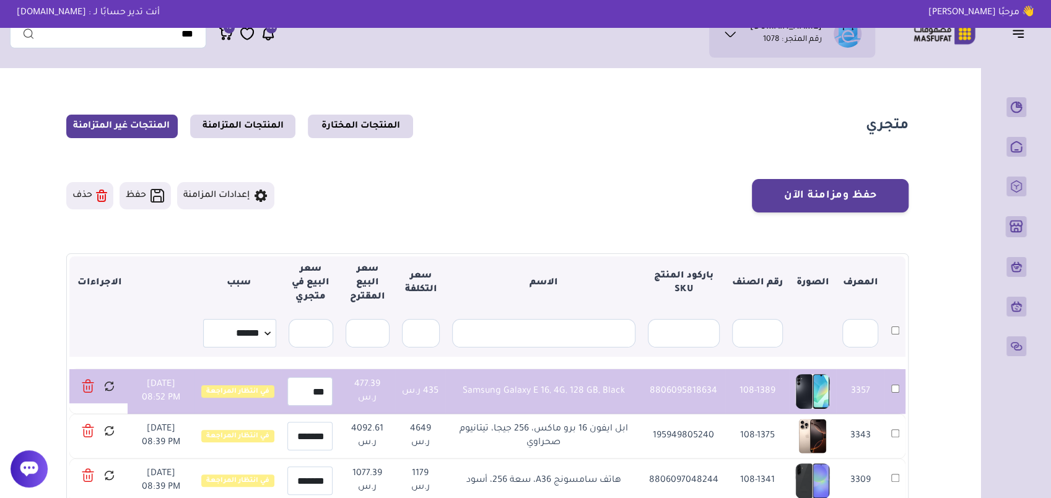
click at [40, 464] on div at bounding box center [29, 468] width 37 height 37
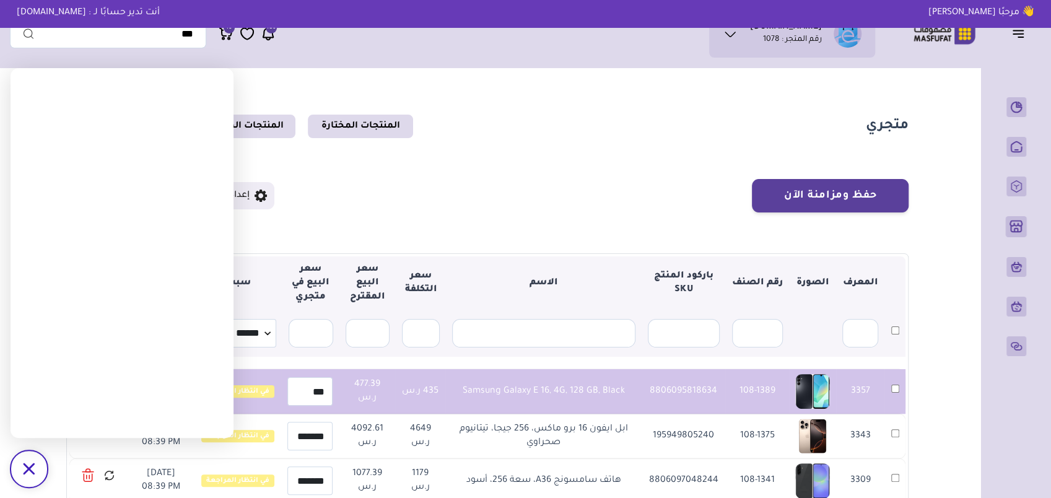
click at [507, 216] on section "حفظ ومزامنة الآن إعدادات المزامنة حفظ ▼" at bounding box center [487, 435] width 842 height 513
click at [31, 461] on div "/svg>" at bounding box center [29, 468] width 37 height 37
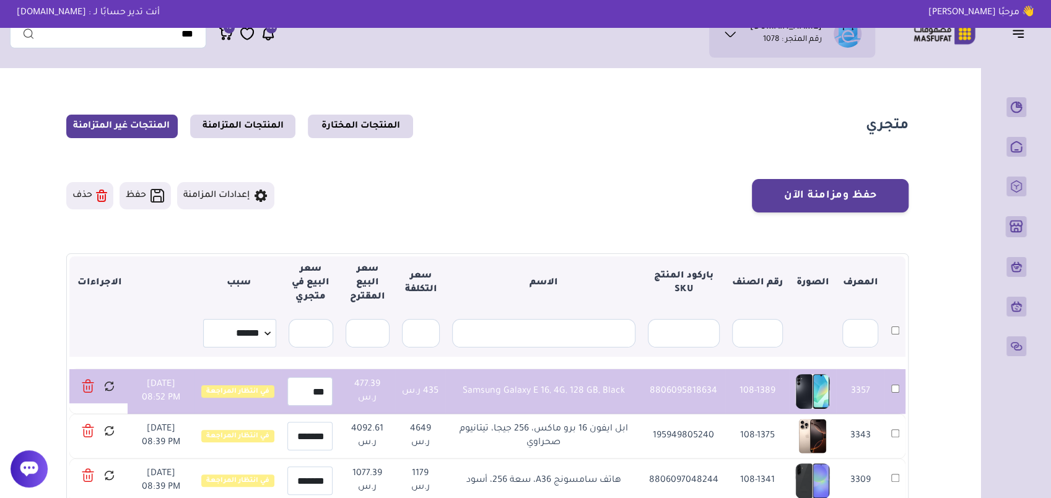
click at [109, 386] on icon at bounding box center [109, 385] width 12 height 15
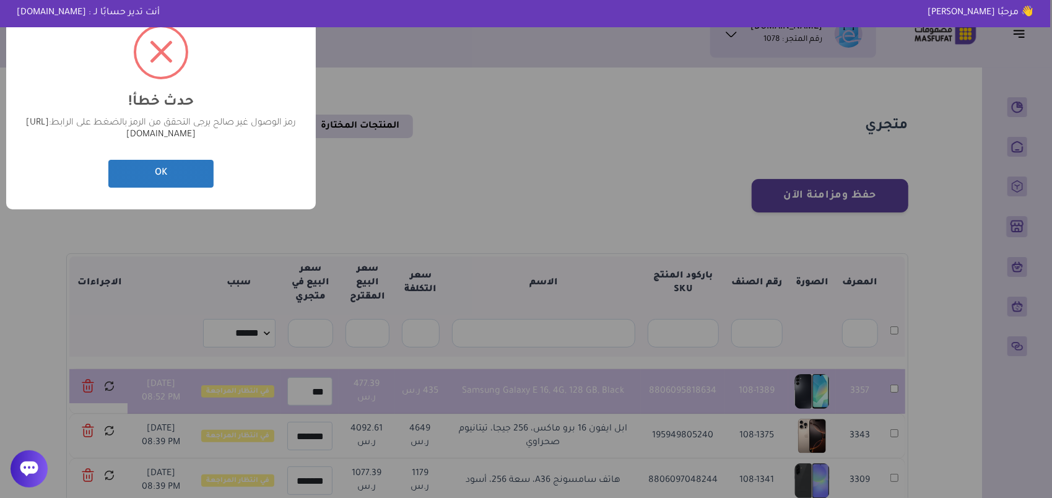
click at [149, 177] on button "OK" at bounding box center [160, 174] width 105 height 28
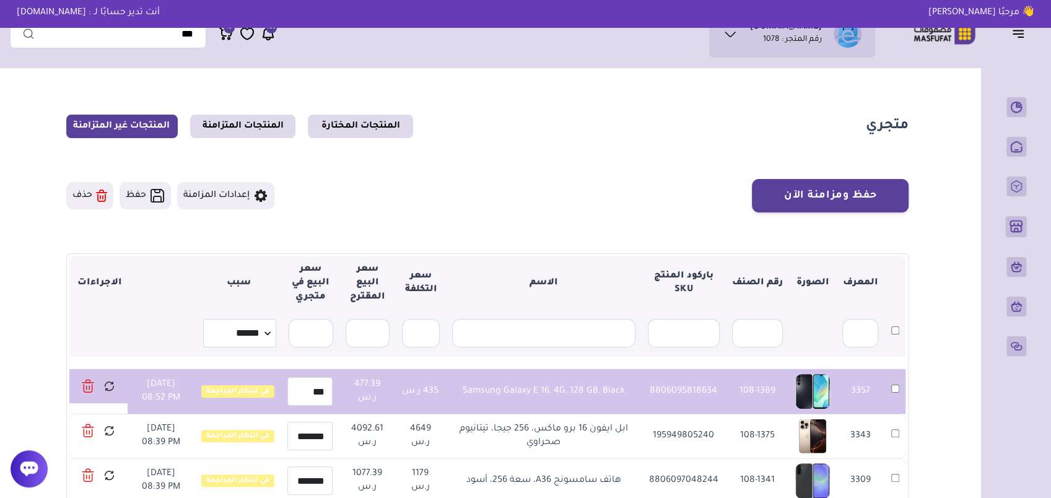
click at [92, 386] on icon at bounding box center [88, 386] width 12 height 18
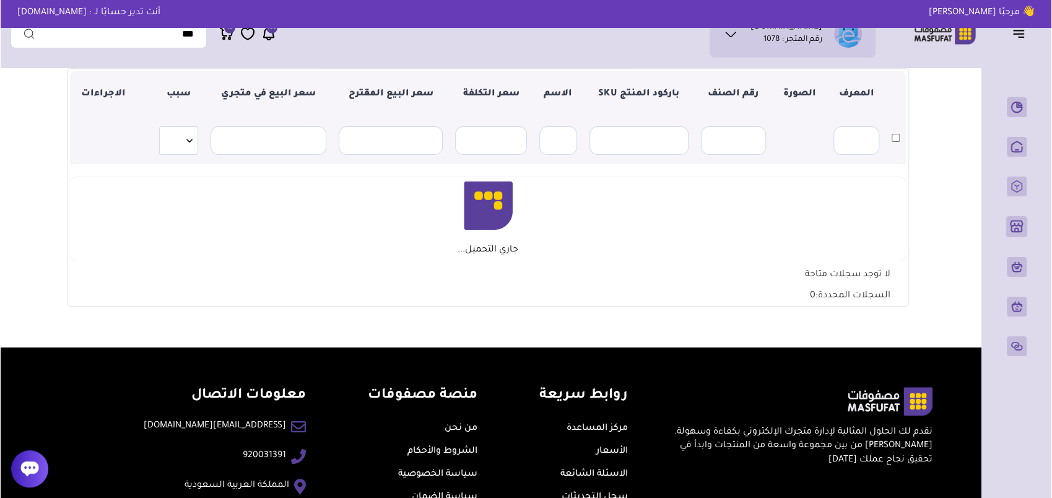
scroll to position [186, 0]
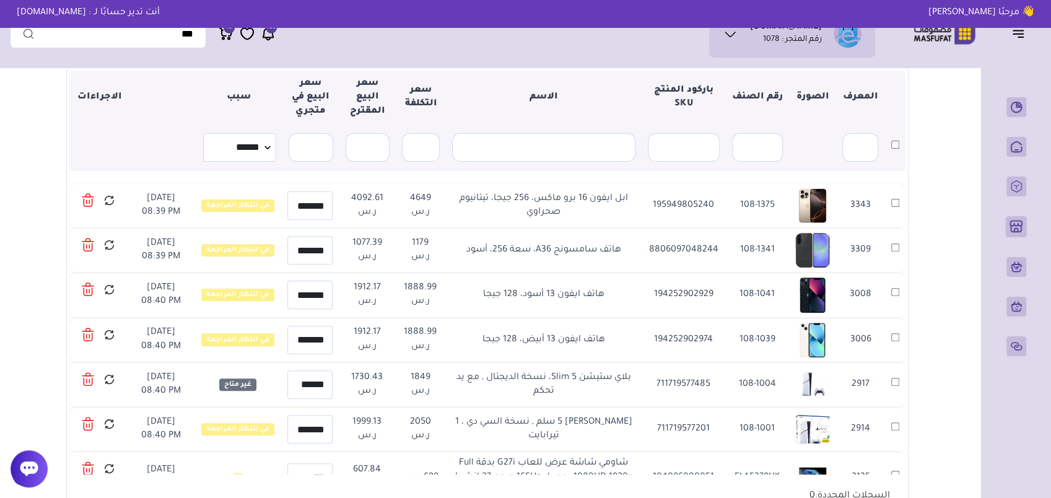
click at [85, 197] on icon at bounding box center [88, 200] width 12 height 18
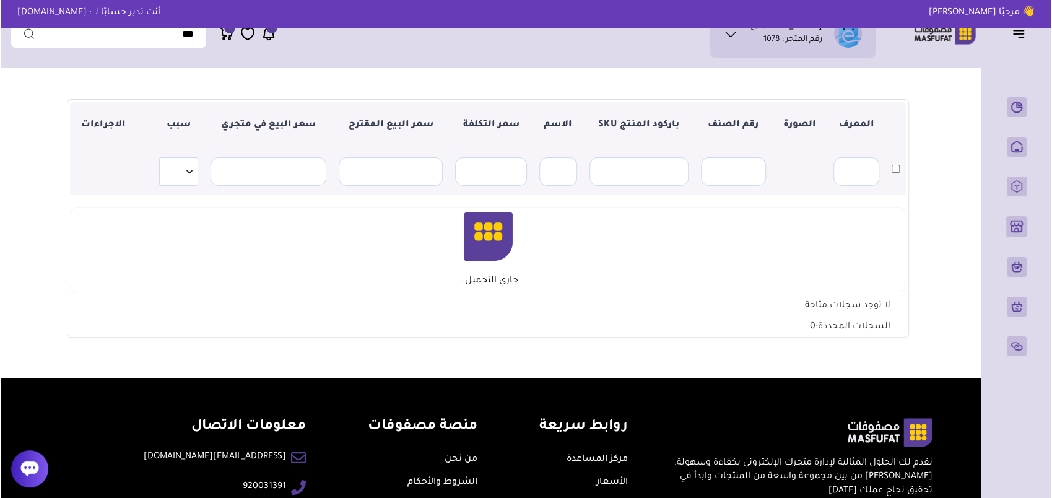
scroll to position [186, 0]
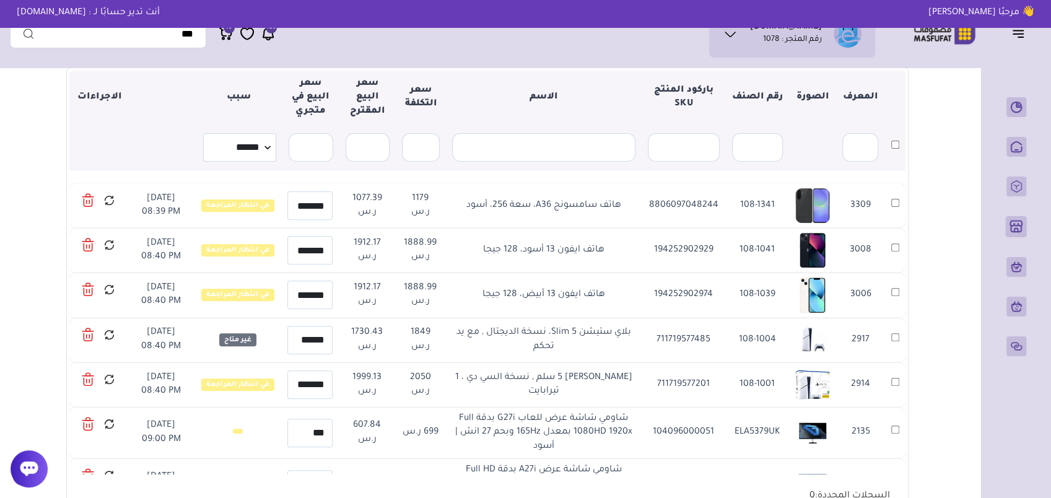
click at [86, 197] on icon at bounding box center [88, 200] width 12 height 18
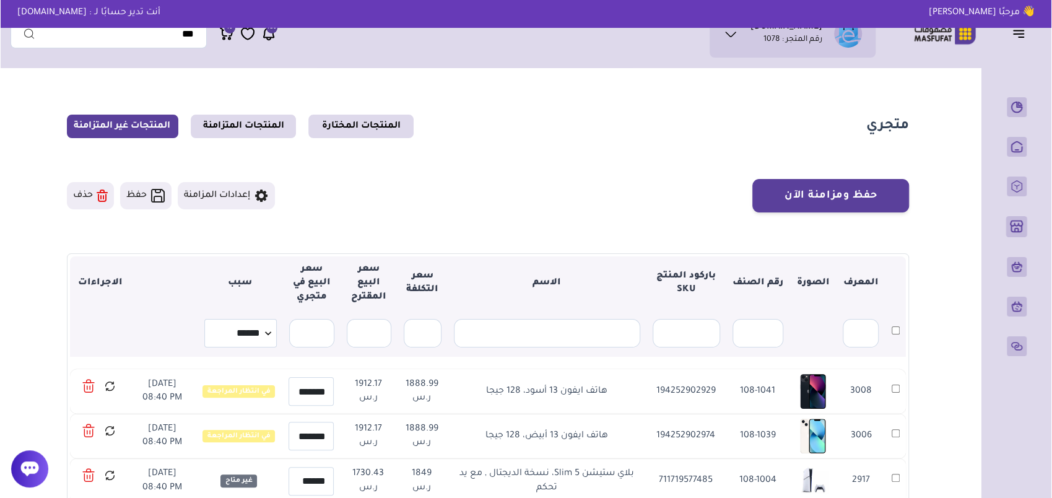
scroll to position [62, 0]
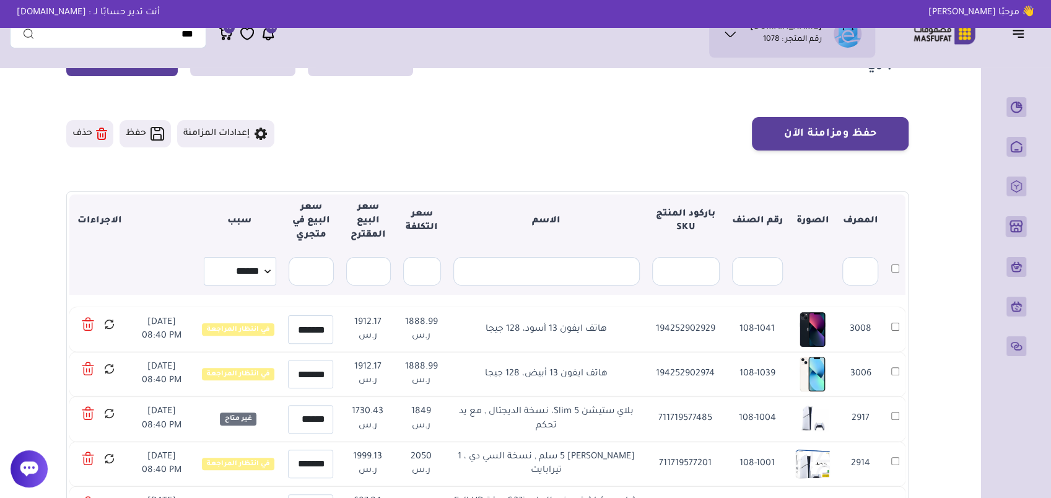
click at [93, 318] on icon at bounding box center [88, 324] width 12 height 18
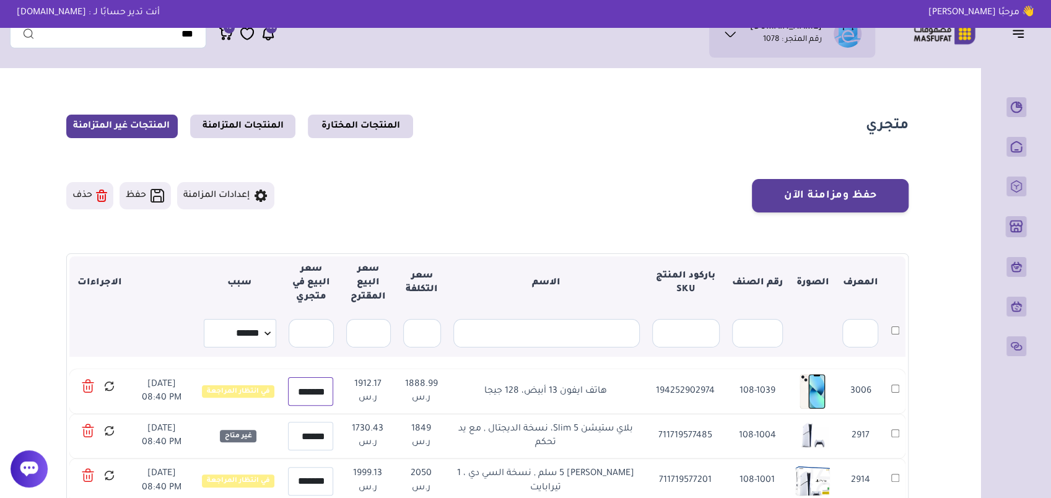
scroll to position [0, -2]
drag, startPoint x: 302, startPoint y: 390, endPoint x: 263, endPoint y: 388, distance: 38.5
click at [263, 388] on tr "3006 3006 108-1039 194252902974 هاتف ايفون 13 أبيض، 128 جيجا 1888.99 ر.س 1912.1…" at bounding box center [487, 391] width 836 height 45
click at [290, 390] on input "*******" at bounding box center [311, 391] width 45 height 28
click at [303, 391] on input "*******" at bounding box center [311, 391] width 45 height 28
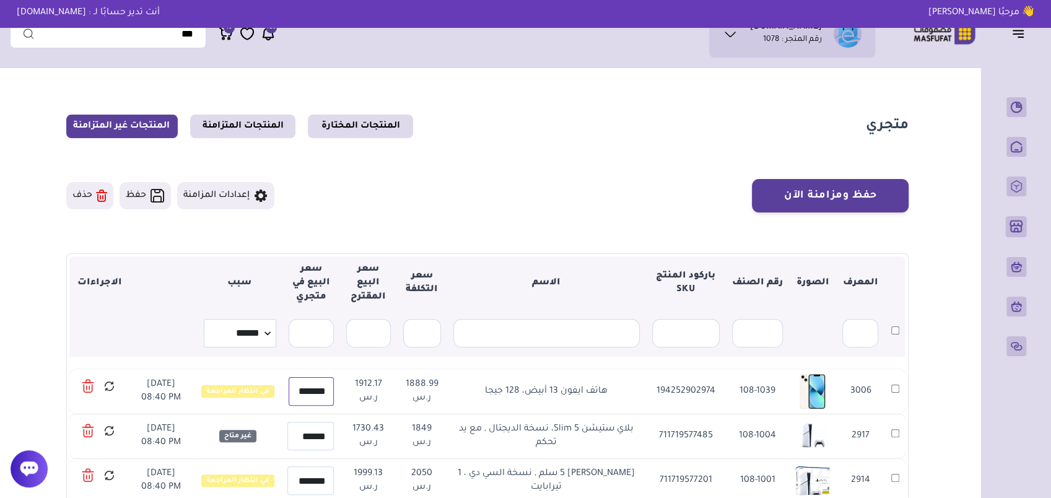
click at [303, 391] on input "*******" at bounding box center [311, 391] width 45 height 28
click at [94, 383] on icon at bounding box center [88, 386] width 12 height 18
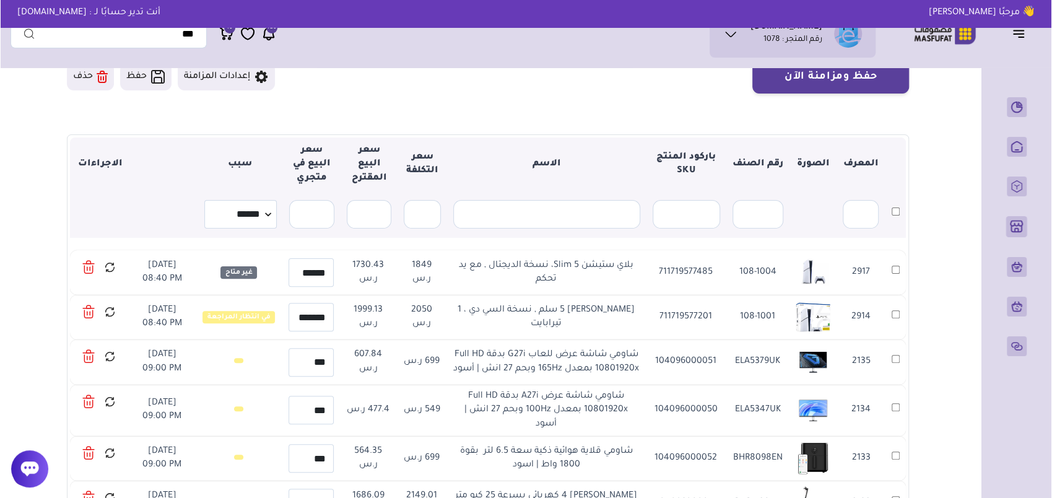
scroll to position [124, 0]
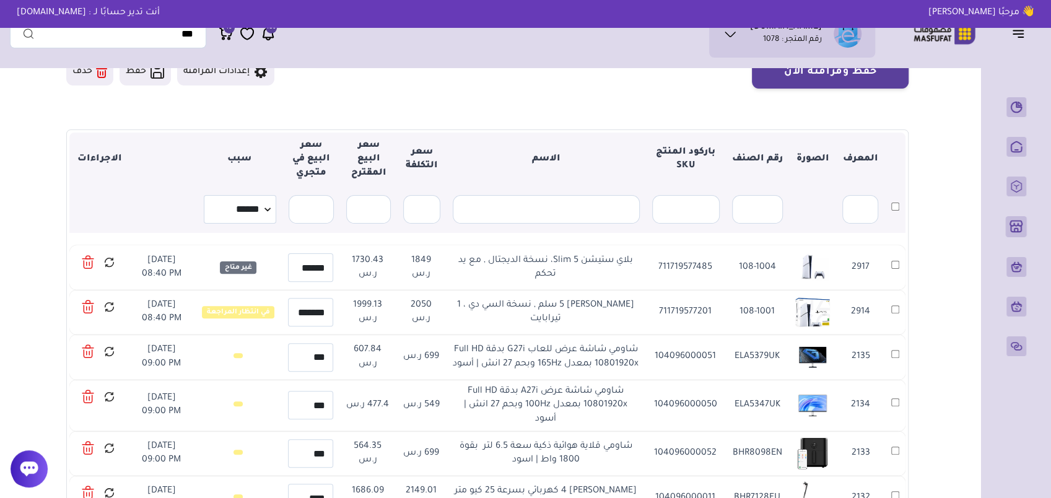
click at [87, 264] on icon at bounding box center [88, 262] width 12 height 18
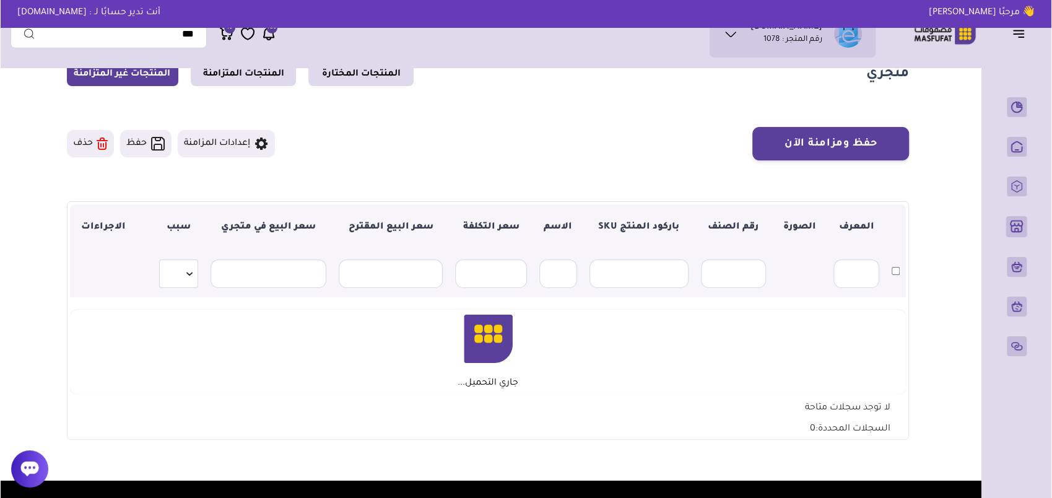
scroll to position [124, 0]
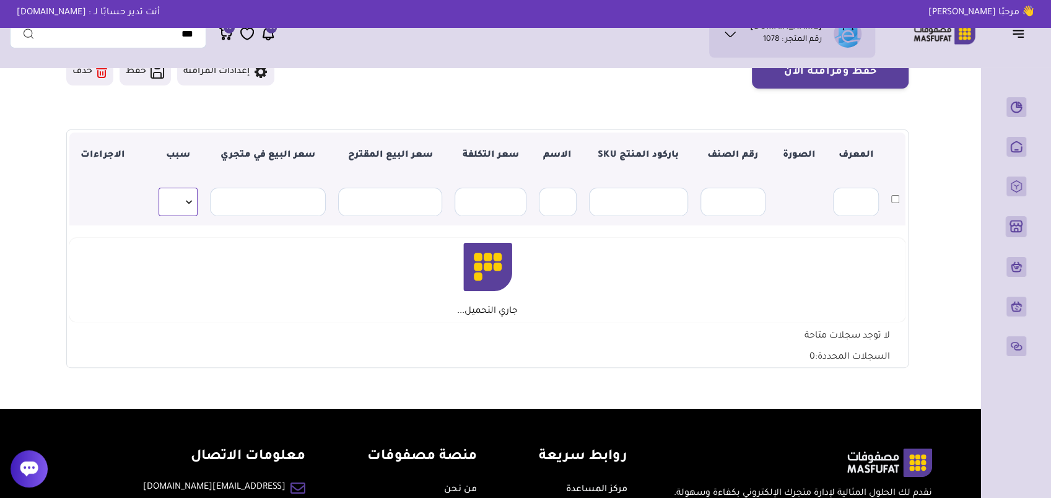
click at [183, 198] on select "**********" at bounding box center [178, 202] width 39 height 28
click at [56, 191] on section "متجري المنتجات المختارة المنتجات المتزامنة المنتجات غير المتزامنة حفظ ومزامنة ا…" at bounding box center [487, 179] width 892 height 459
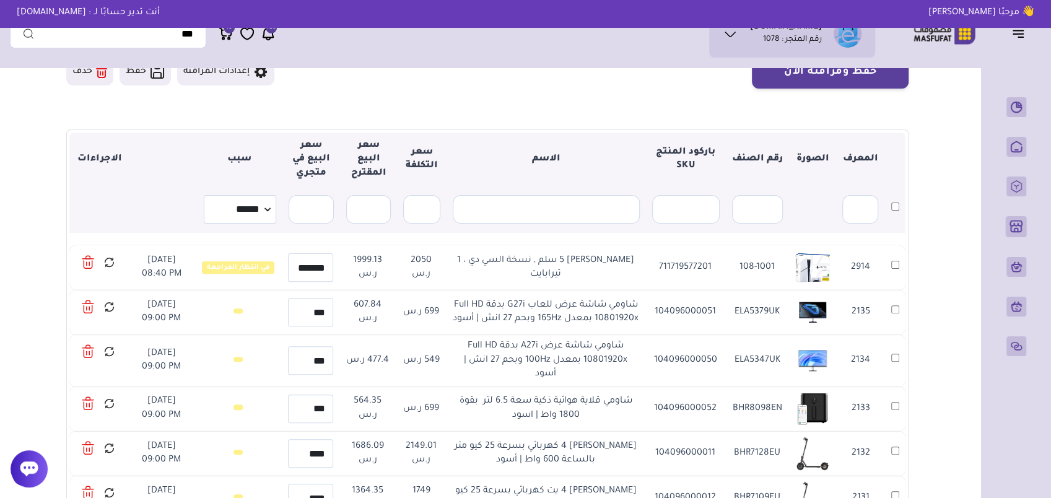
click at [92, 264] on icon at bounding box center [88, 262] width 12 height 18
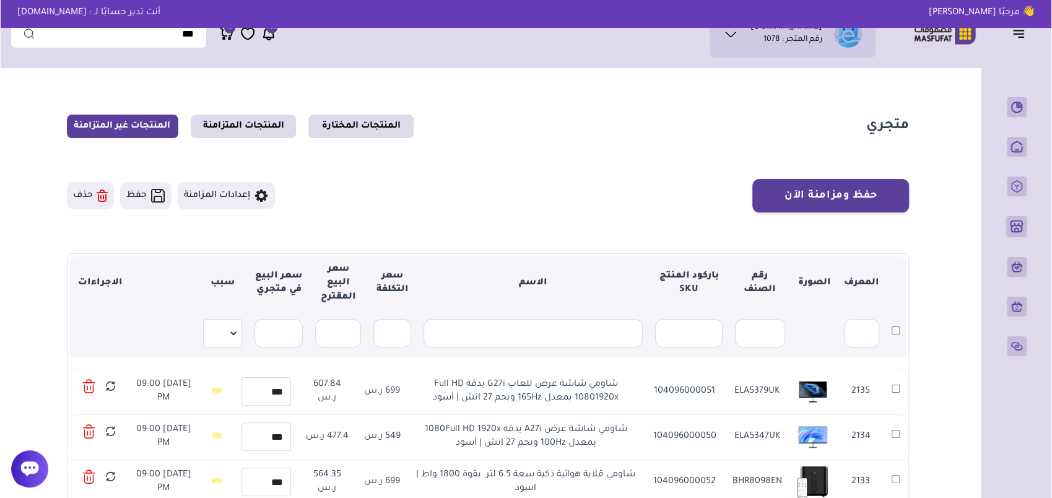
scroll to position [62, 0]
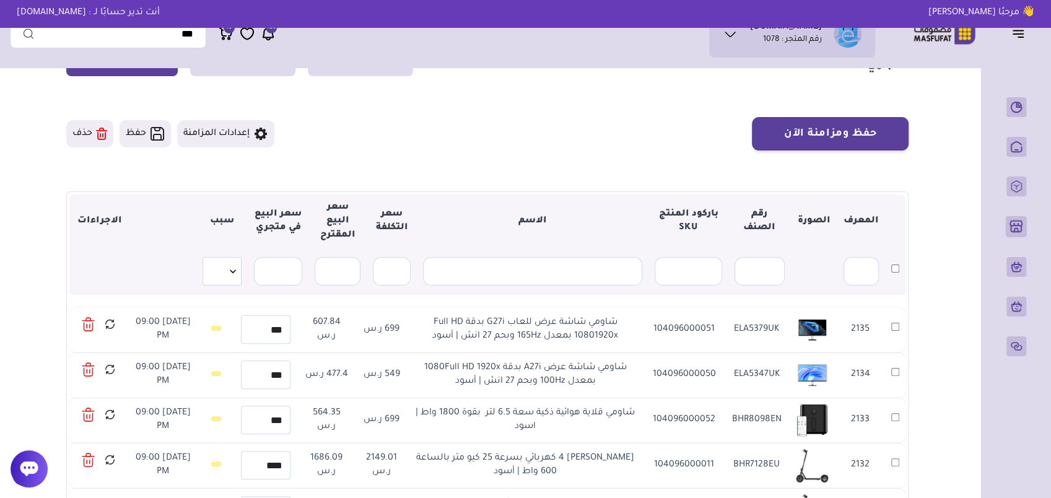
click at [87, 319] on icon at bounding box center [88, 319] width 4 height 3
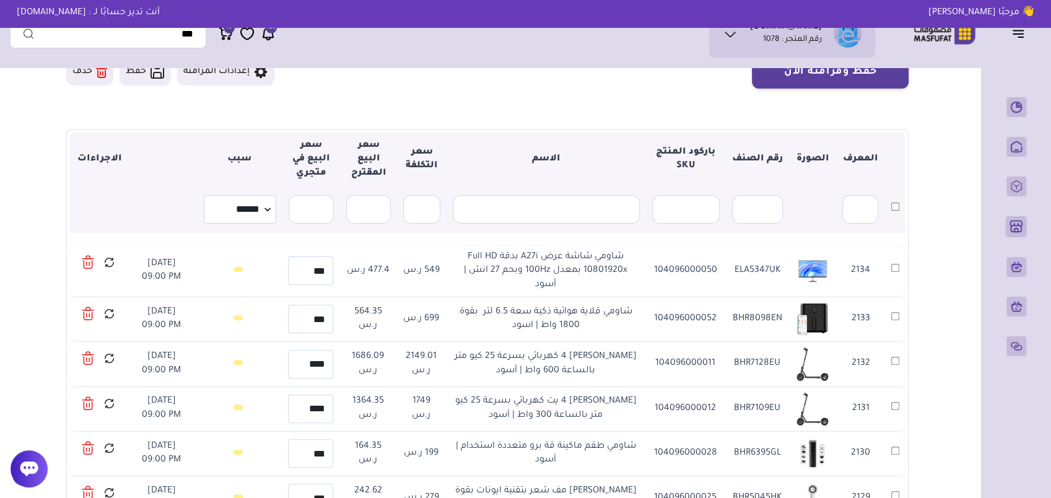
click at [87, 263] on icon at bounding box center [88, 262] width 12 height 18
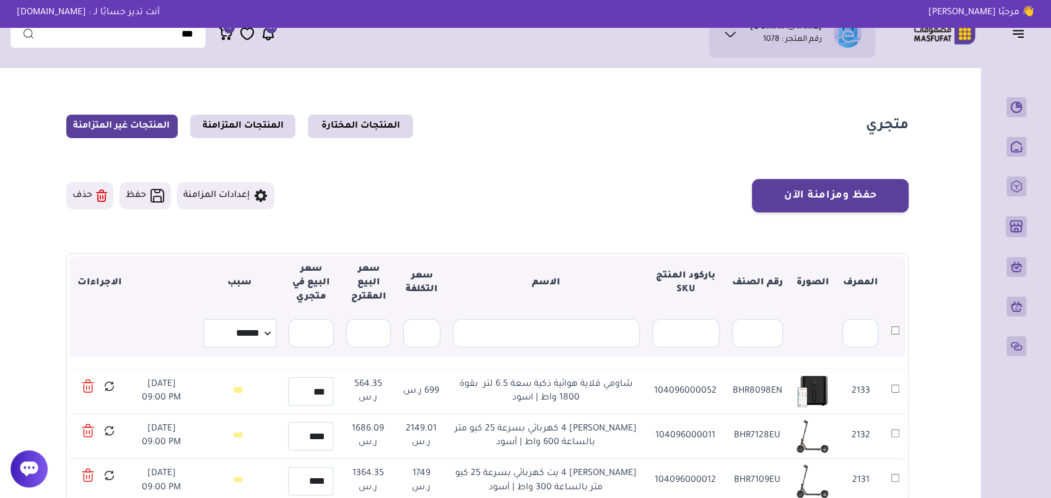
click at [90, 386] on icon at bounding box center [90, 388] width 0 height 4
click at [92, 386] on icon at bounding box center [88, 386] width 13 height 18
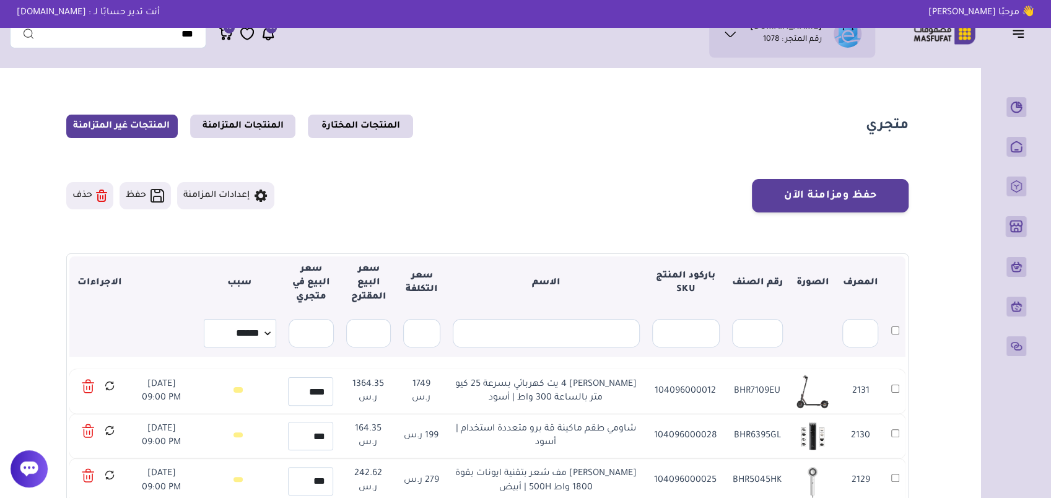
click at [91, 383] on icon at bounding box center [88, 386] width 13 height 18
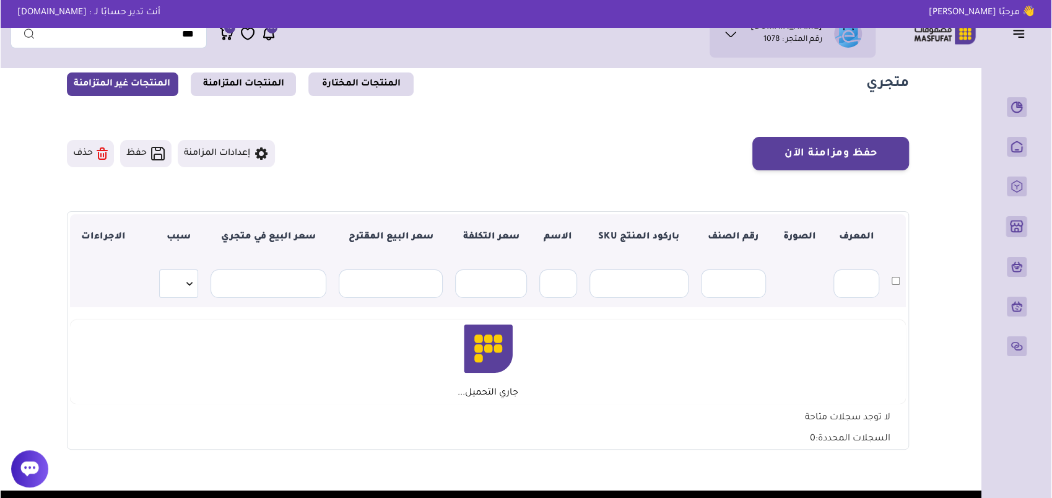
scroll to position [62, 0]
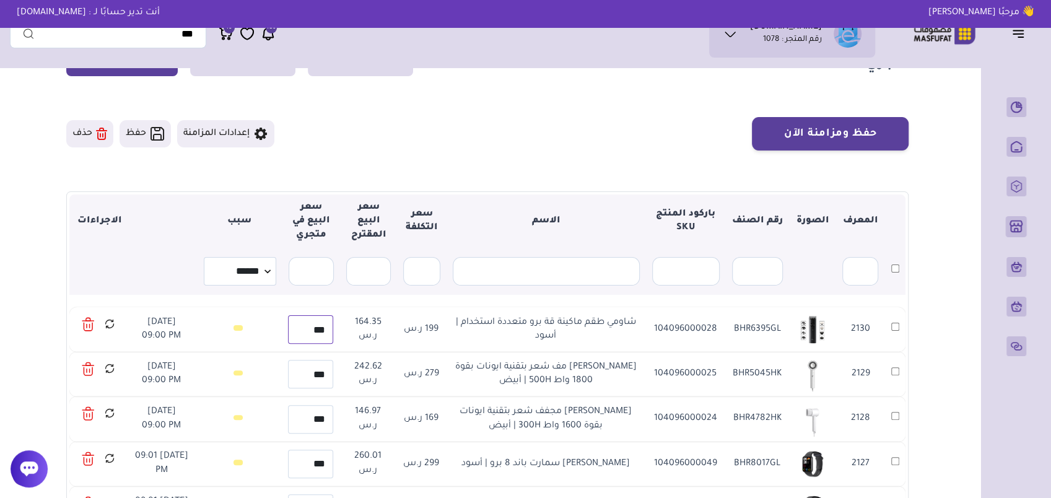
click at [302, 329] on input "***" at bounding box center [310, 329] width 45 height 28
type input "***"
click at [112, 321] on icon at bounding box center [110, 323] width 12 height 15
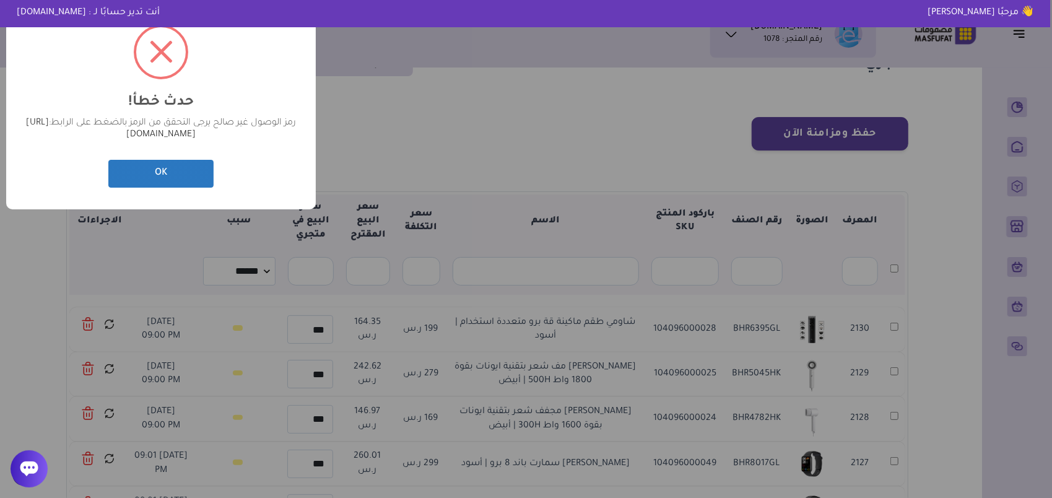
click at [173, 178] on button "OK" at bounding box center [160, 174] width 105 height 28
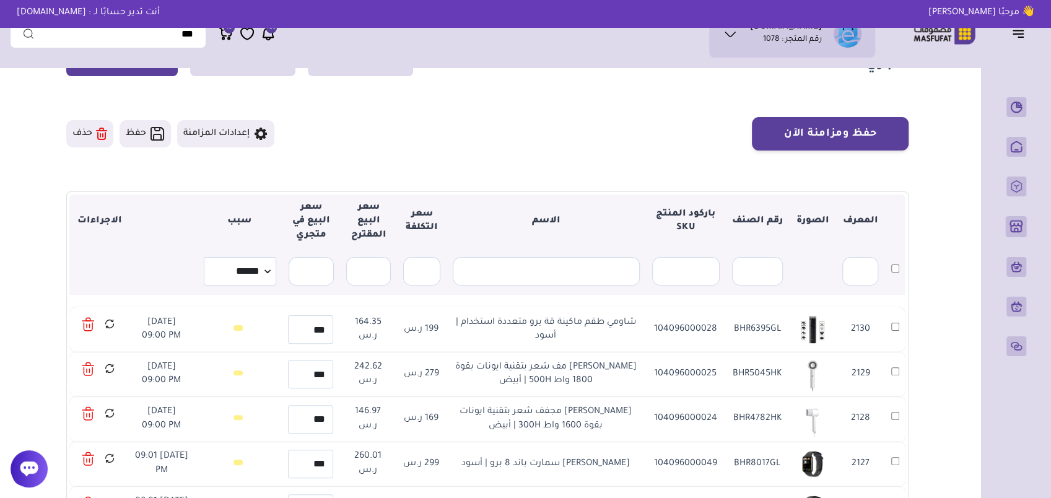
click at [92, 320] on icon at bounding box center [88, 324] width 13 height 18
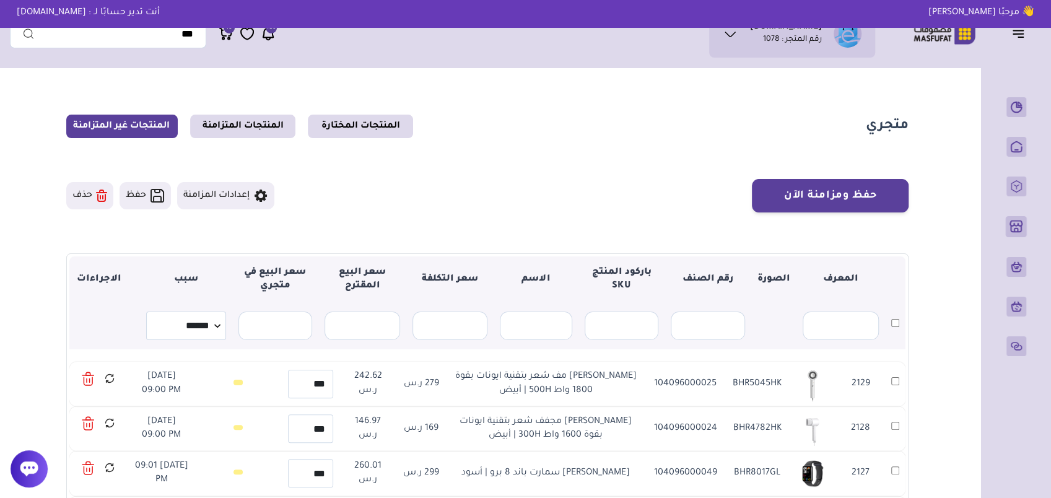
click at [90, 375] on icon at bounding box center [88, 379] width 13 height 18
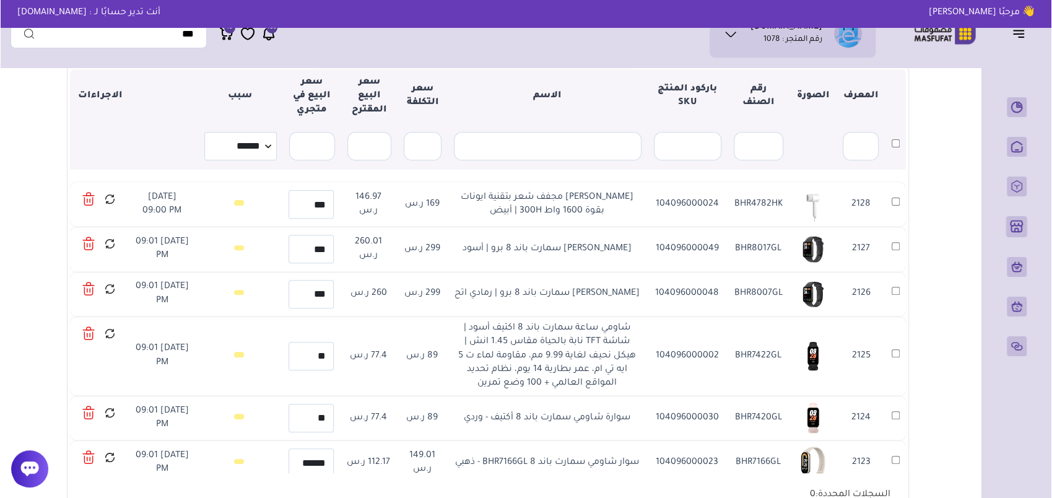
scroll to position [248, 0]
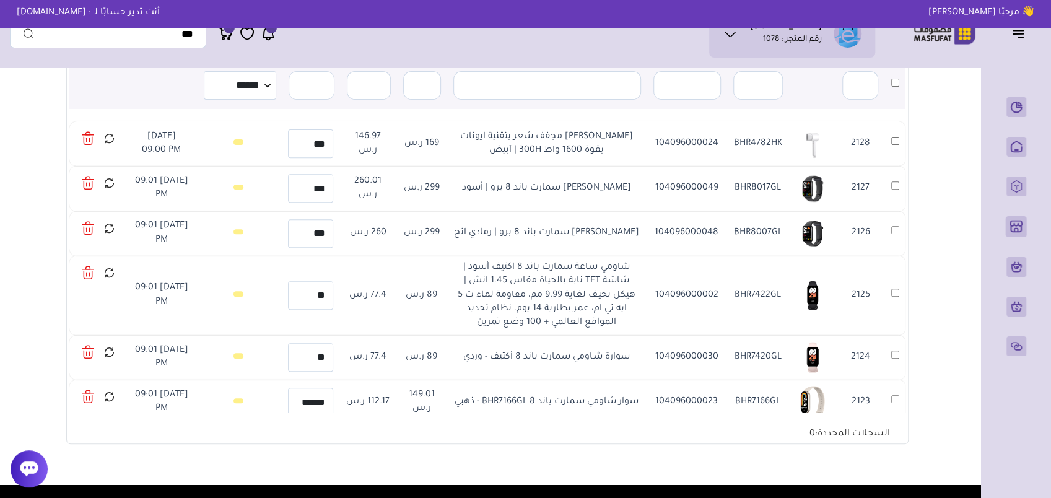
click at [93, 145] on icon at bounding box center [88, 138] width 12 height 18
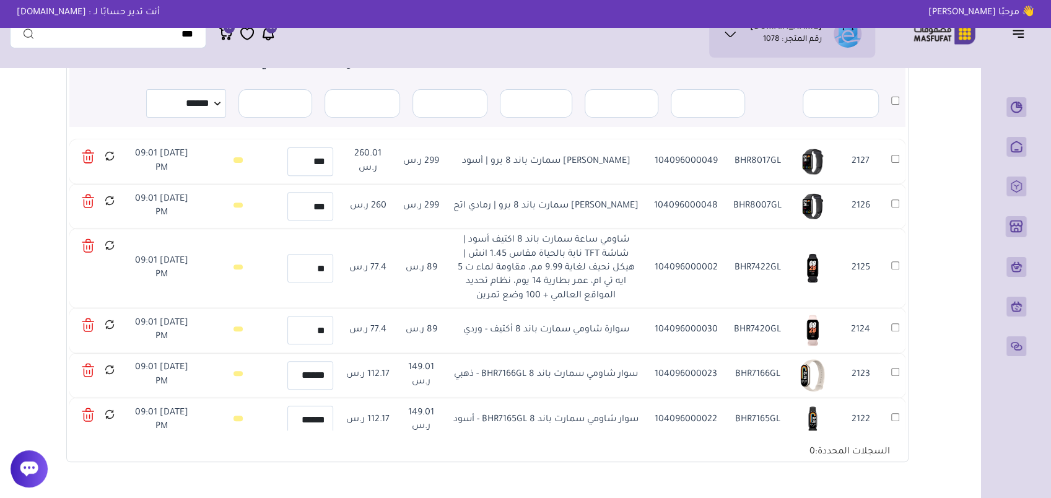
scroll to position [54, 0]
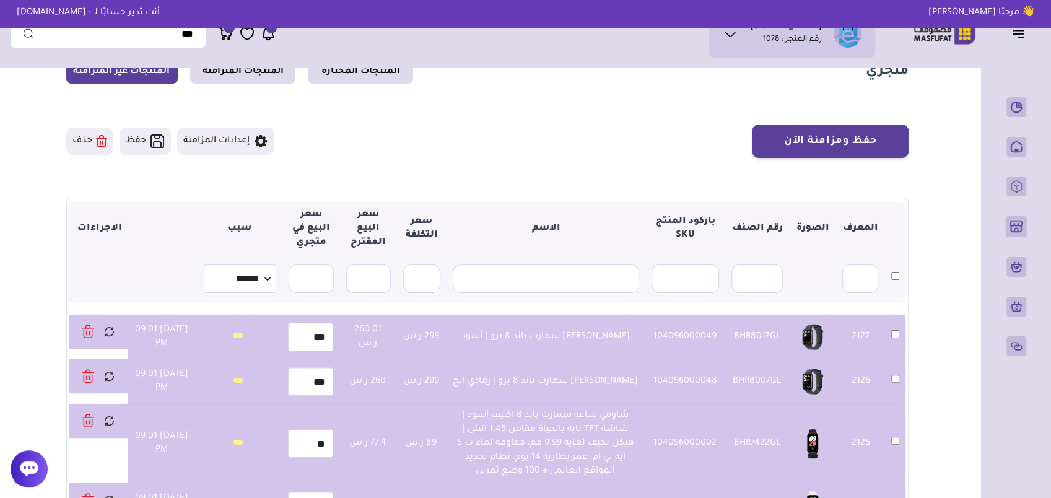
click at [85, 154] on button "حذف" at bounding box center [89, 141] width 47 height 27
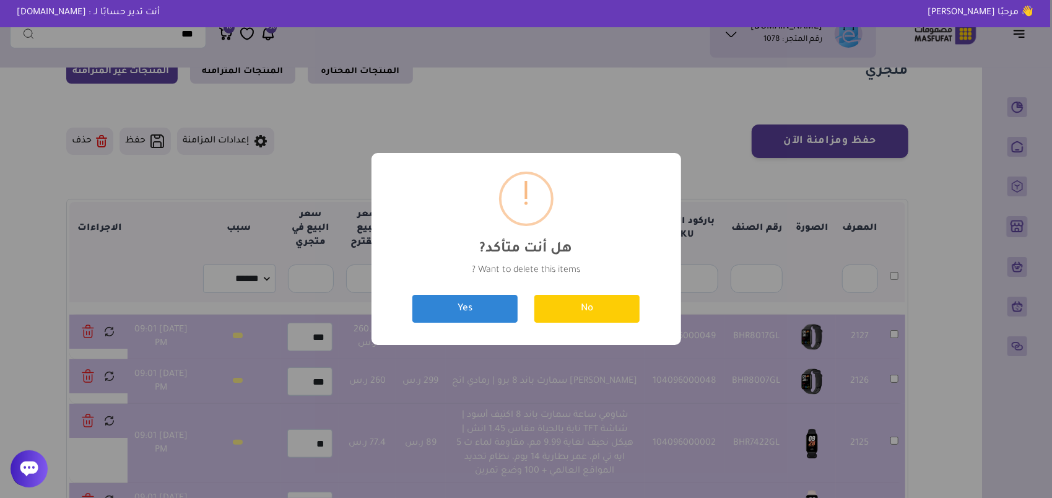
click at [87, 147] on div "? ! i هل أنت متأكد? × Want to delete this items ? No Yes" at bounding box center [526, 249] width 1052 height 498
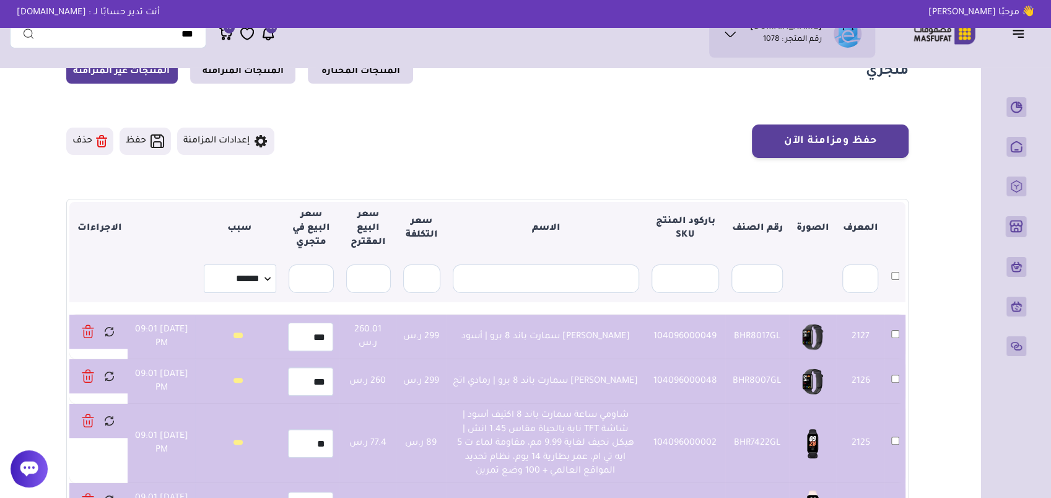
click at [110, 141] on button "حذف" at bounding box center [89, 141] width 47 height 27
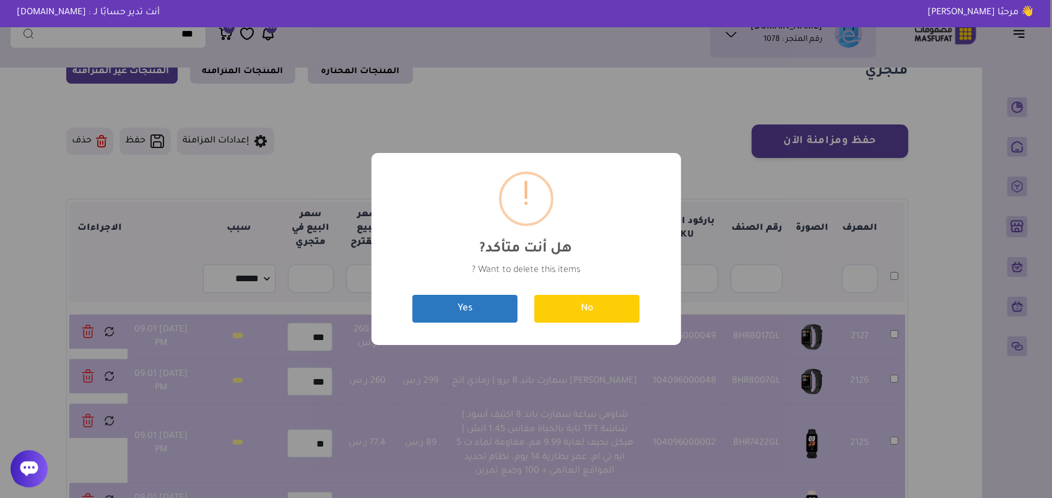
click at [467, 308] on button "Yes" at bounding box center [464, 309] width 105 height 28
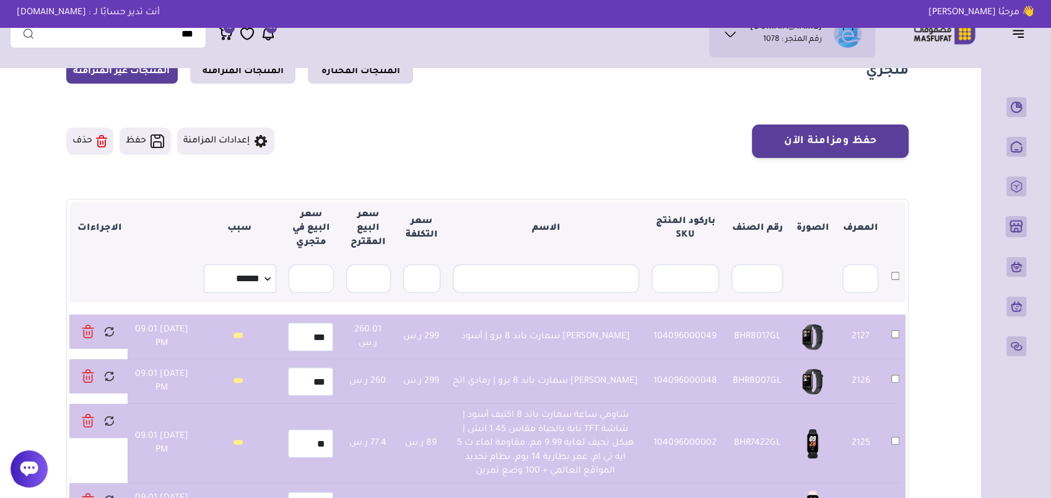
click at [85, 141] on button "حذف" at bounding box center [89, 141] width 47 height 27
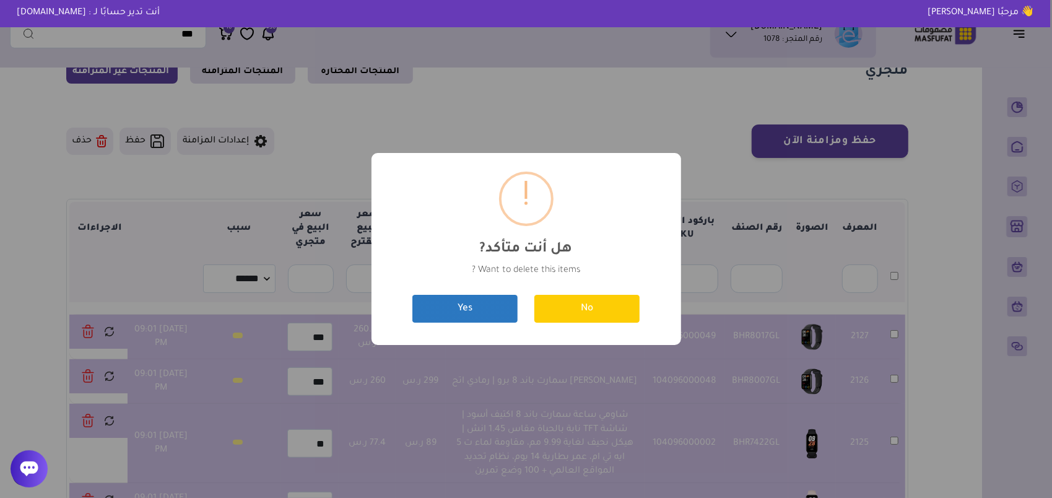
click at [466, 314] on button "Yes" at bounding box center [464, 309] width 105 height 28
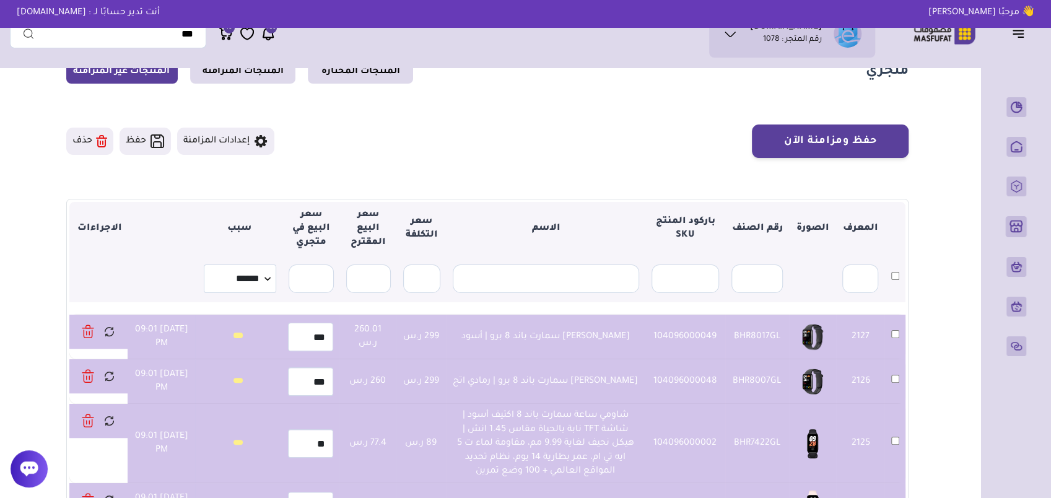
click at [67, 279] on section "▼ المعرف الصورة رقم الصنف باركود المنتج SKU الاسم سعر التكلفة سعر البيع المقترح…" at bounding box center [487, 418] width 842 height 439
click at [245, 280] on select "**********" at bounding box center [240, 278] width 72 height 28
click at [25, 279] on main "متجري المنتجات المختارة المنتجات المتزامنة المنتجات غير المتزامنة حفظ ومزامنة ا…" at bounding box center [487, 348] width 955 height 659
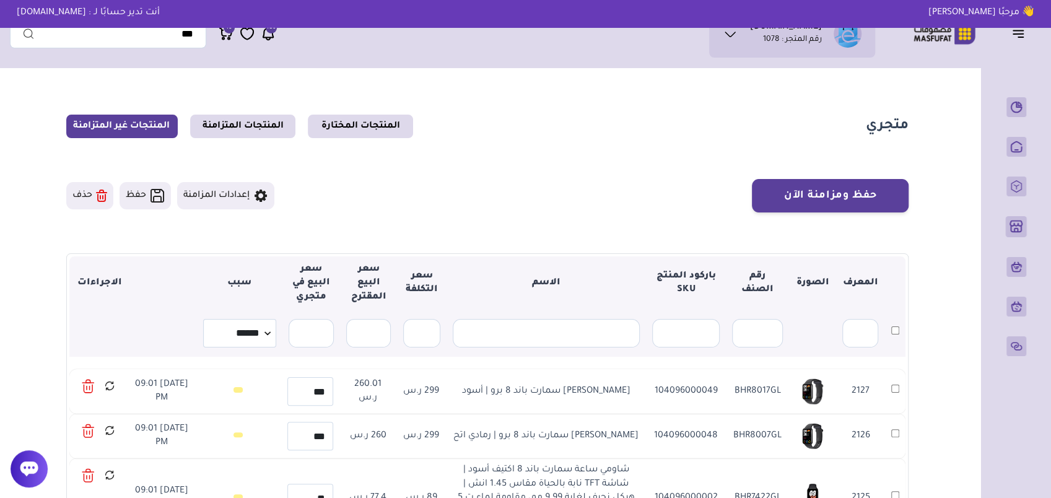
click at [93, 389] on icon at bounding box center [88, 386] width 13 height 18
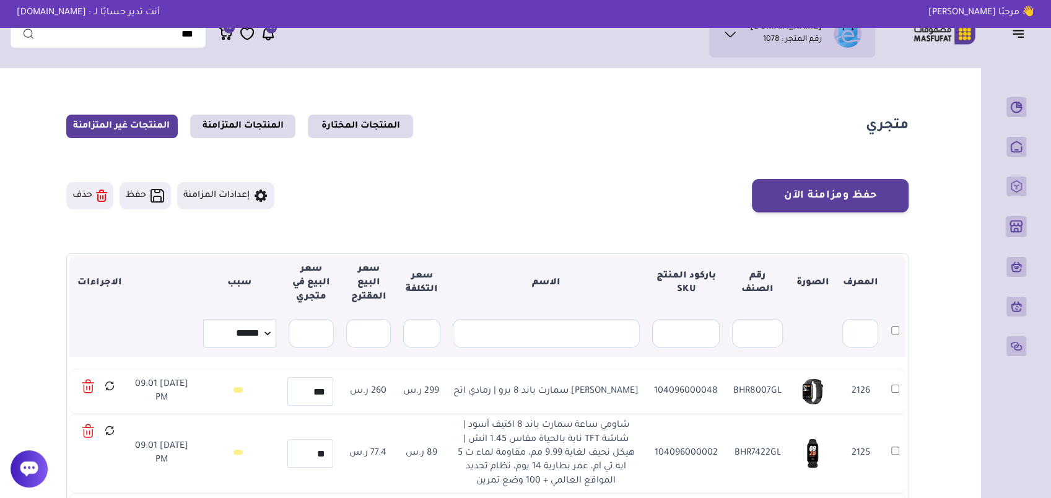
click at [84, 386] on icon at bounding box center [88, 386] width 13 height 18
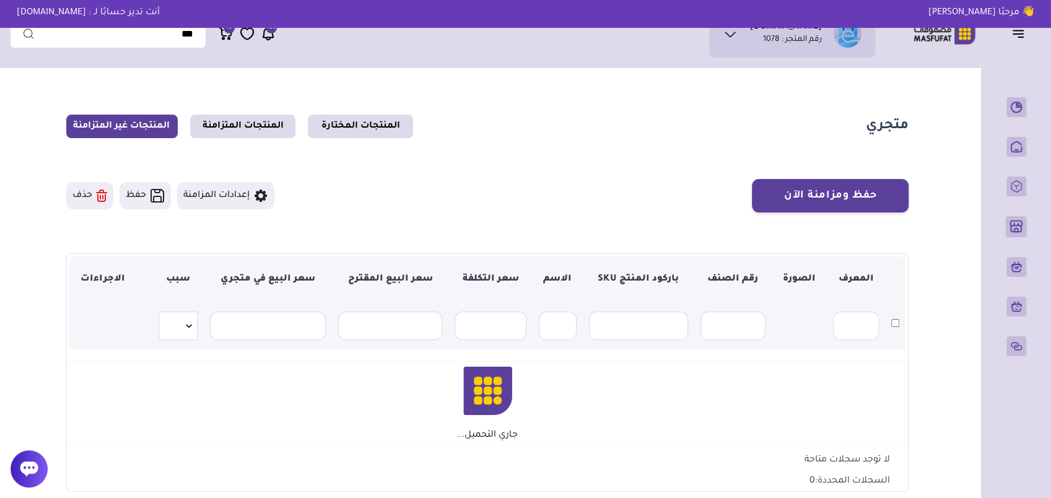
click at [271, 35] on icon at bounding box center [268, 33] width 15 height 15
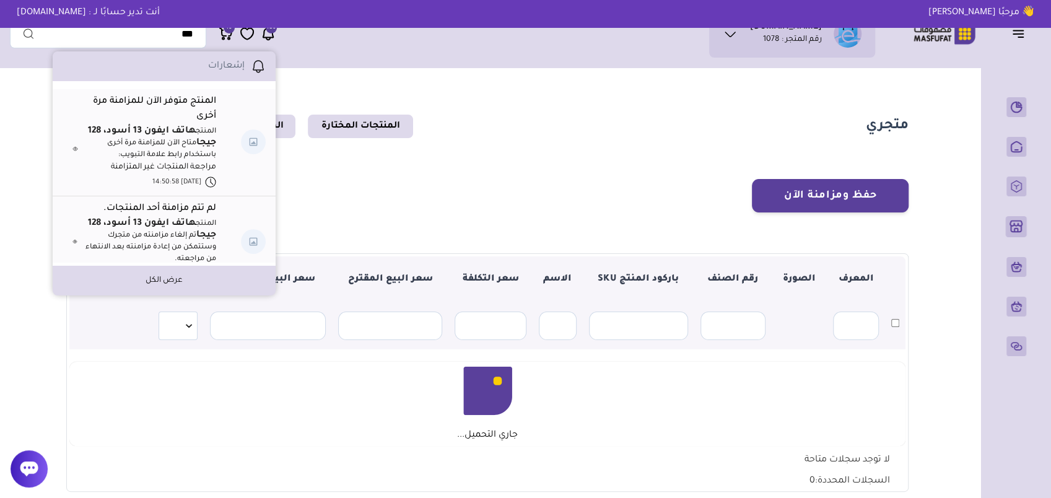
click at [383, 182] on div "حفظ ومزامنة الآن إعدادات المزامنة حفظ" at bounding box center [487, 195] width 842 height 33
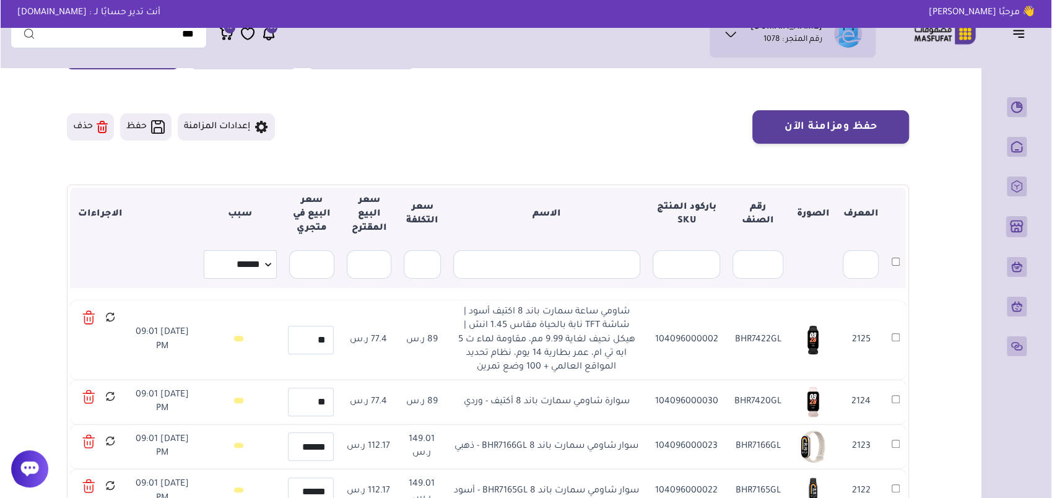
scroll to position [124, 0]
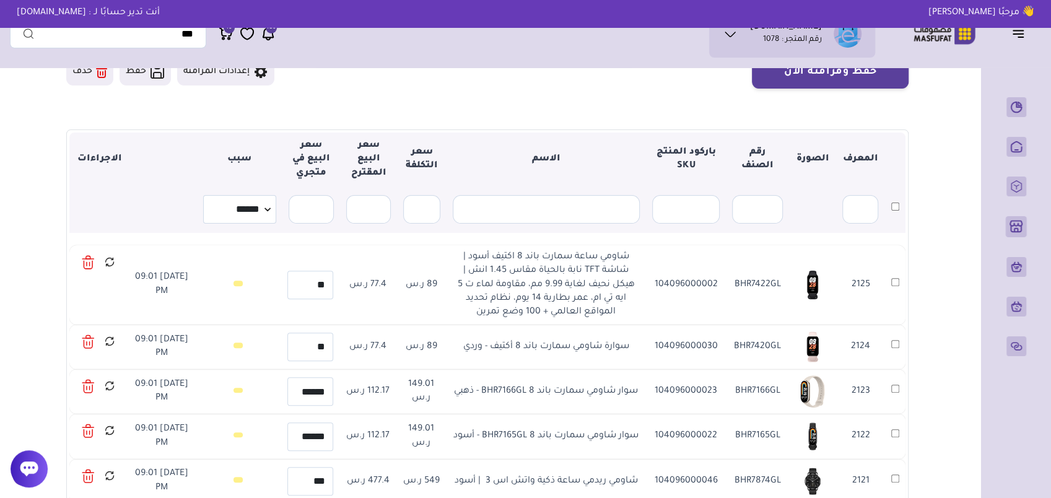
click at [92, 263] on icon at bounding box center [88, 265] width 9 height 8
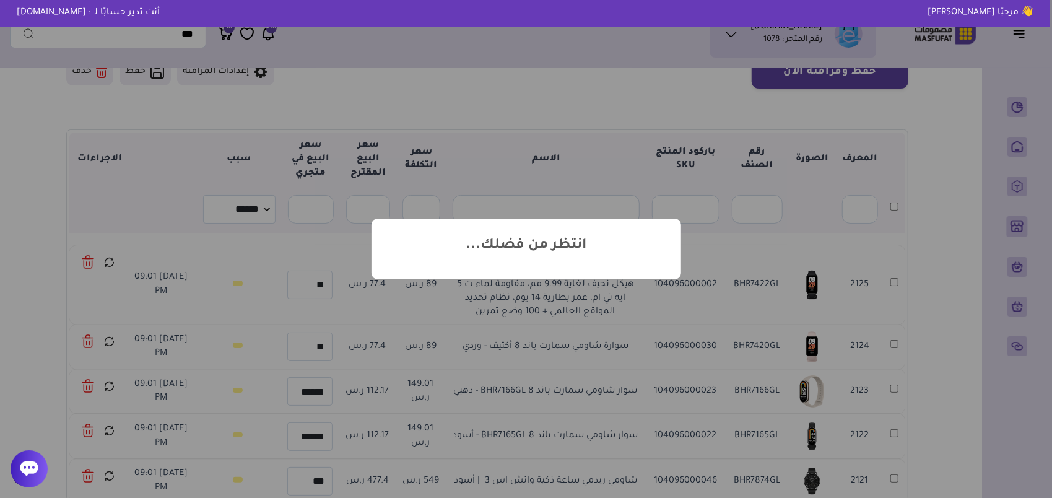
click at [31, 470] on icon at bounding box center [29, 468] width 18 height 15
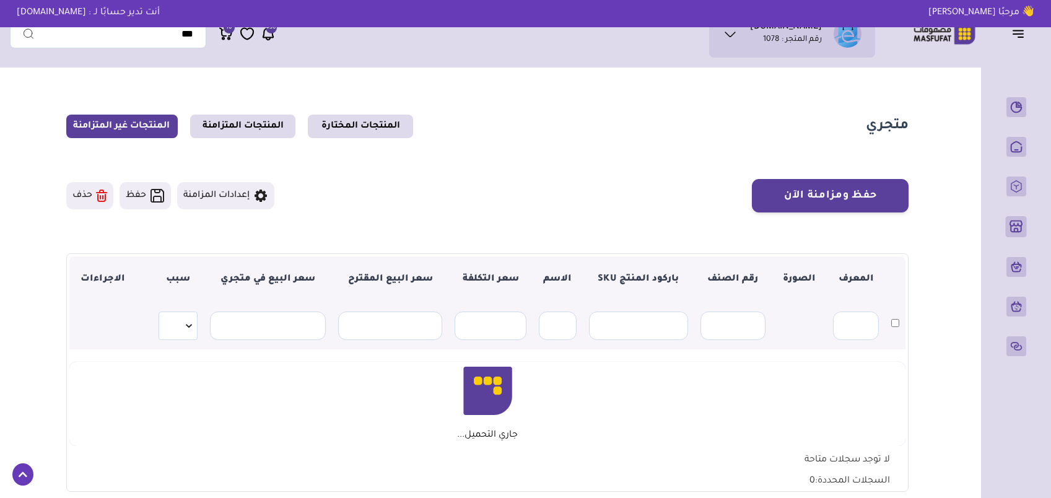
scroll to position [52, 0]
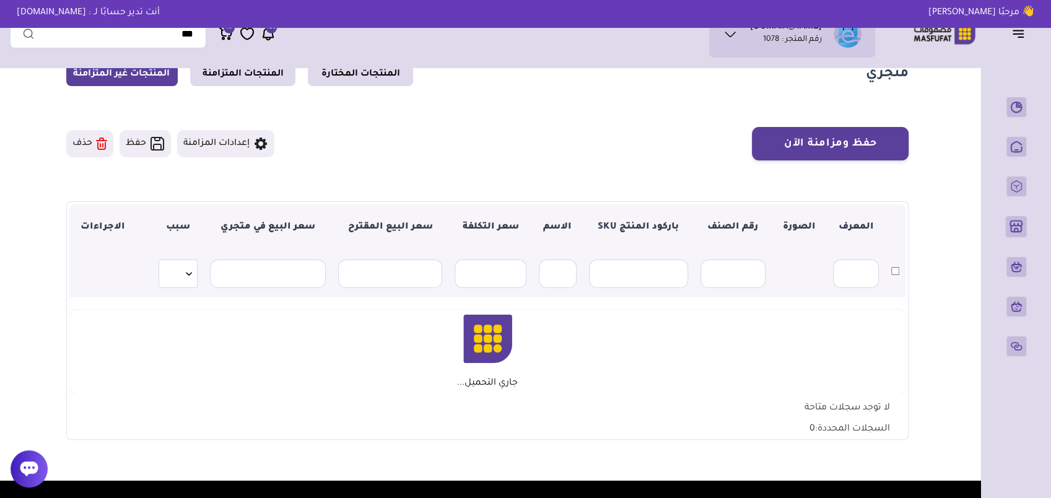
click at [32, 461] on icon at bounding box center [29, 468] width 19 height 19
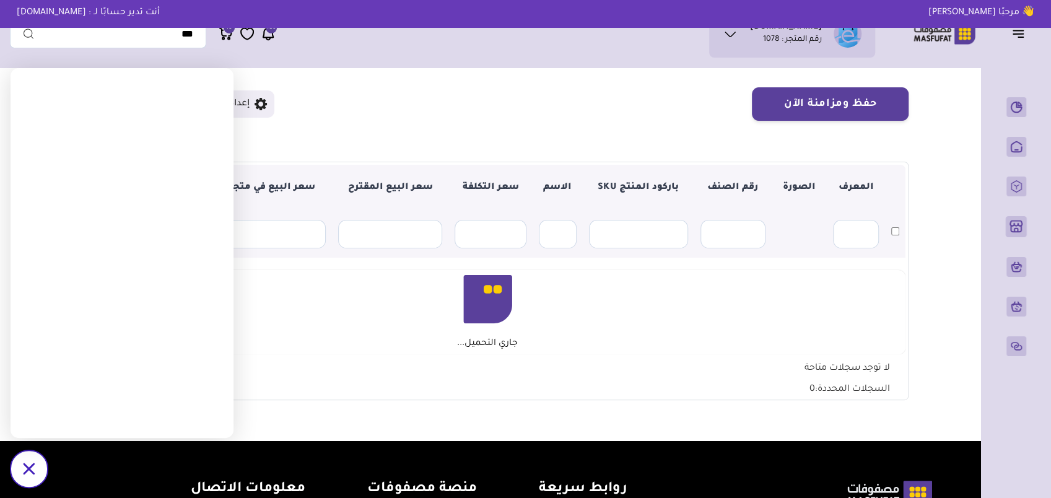
scroll to position [124, 0]
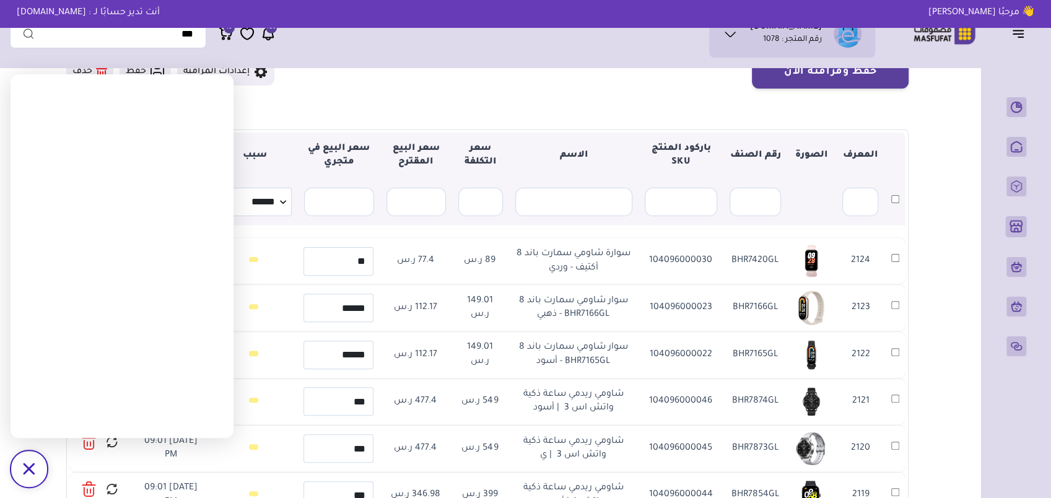
click at [356, 99] on section "حفظ ومزامنة الآن إعدادات المزامنة حفظ ▼" at bounding box center [487, 307] width 842 height 505
click at [32, 469] on icon "/svg>" at bounding box center [29, 469] width 12 height 12
